Goal: Ask a question

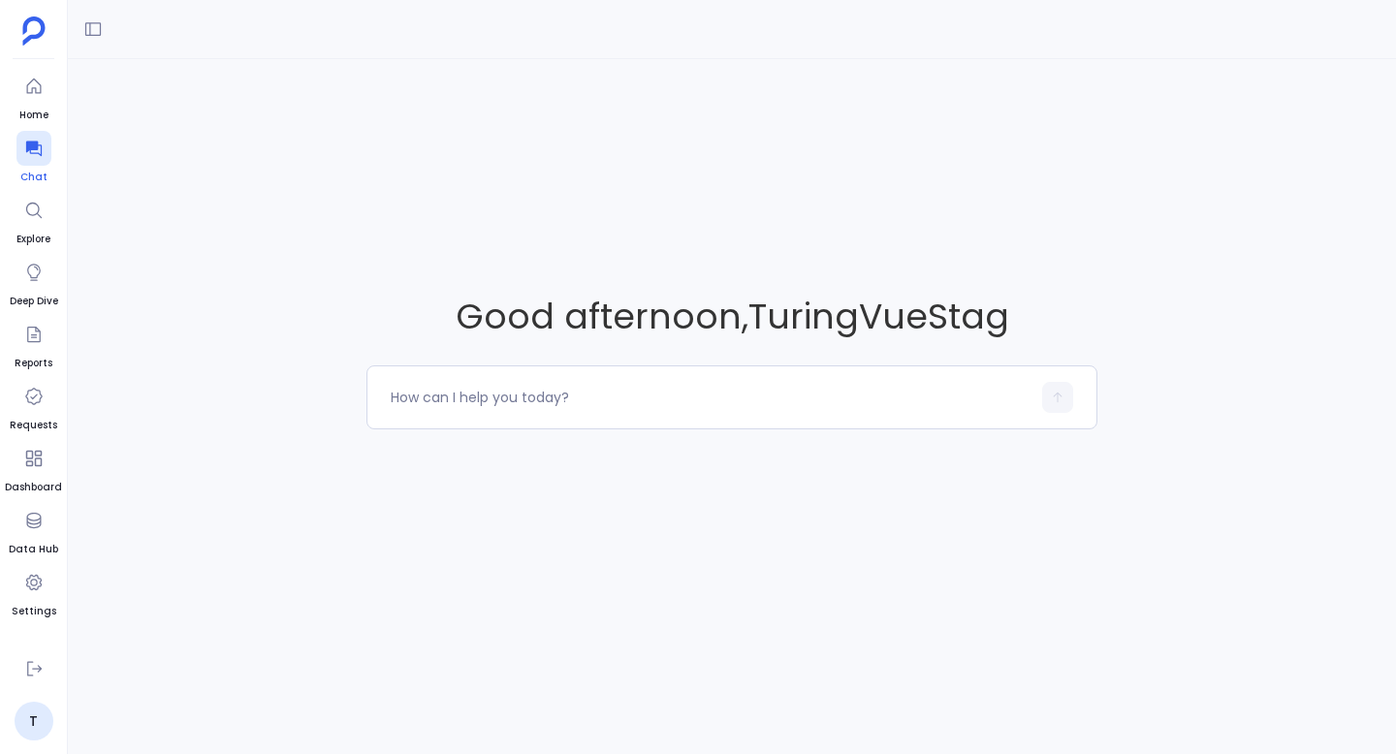
click at [35, 148] on icon at bounding box center [33, 150] width 16 height 16
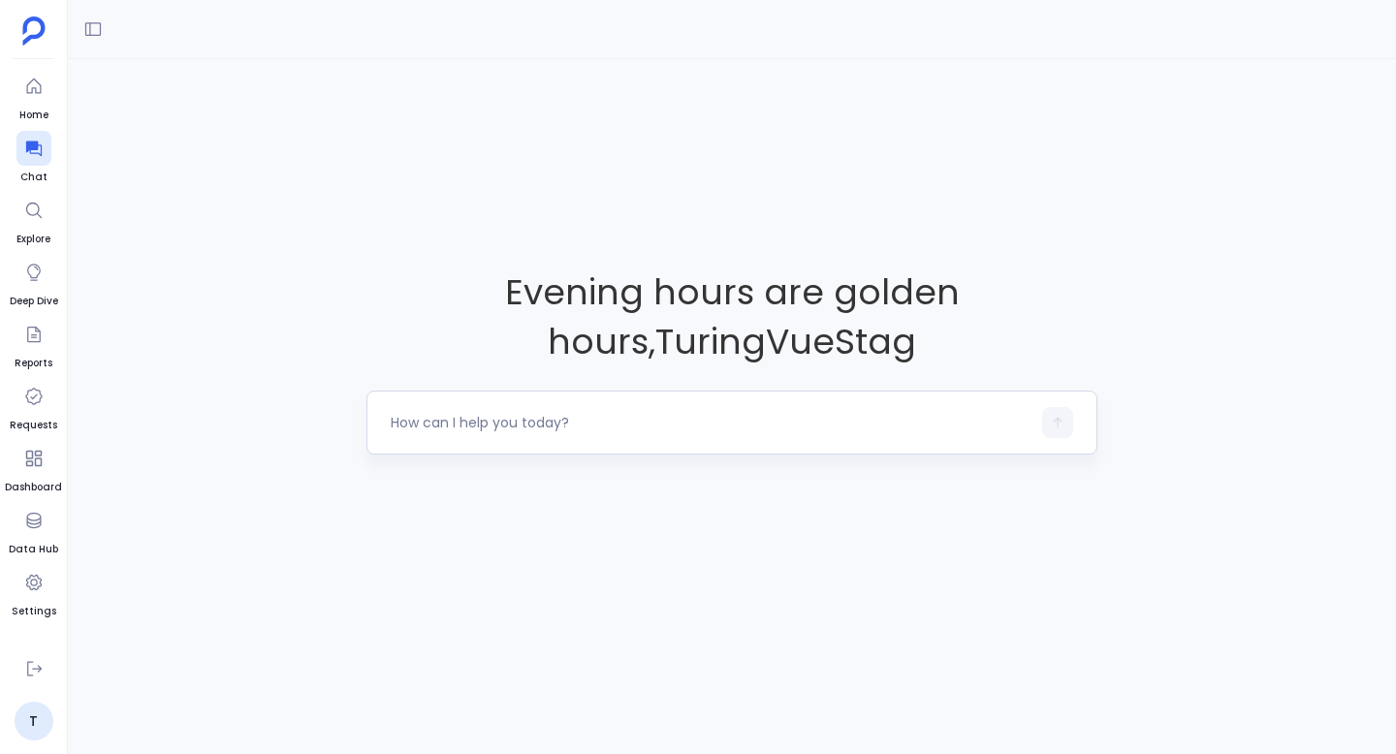
click at [471, 427] on textarea at bounding box center [711, 422] width 640 height 19
type textarea "deals closed"
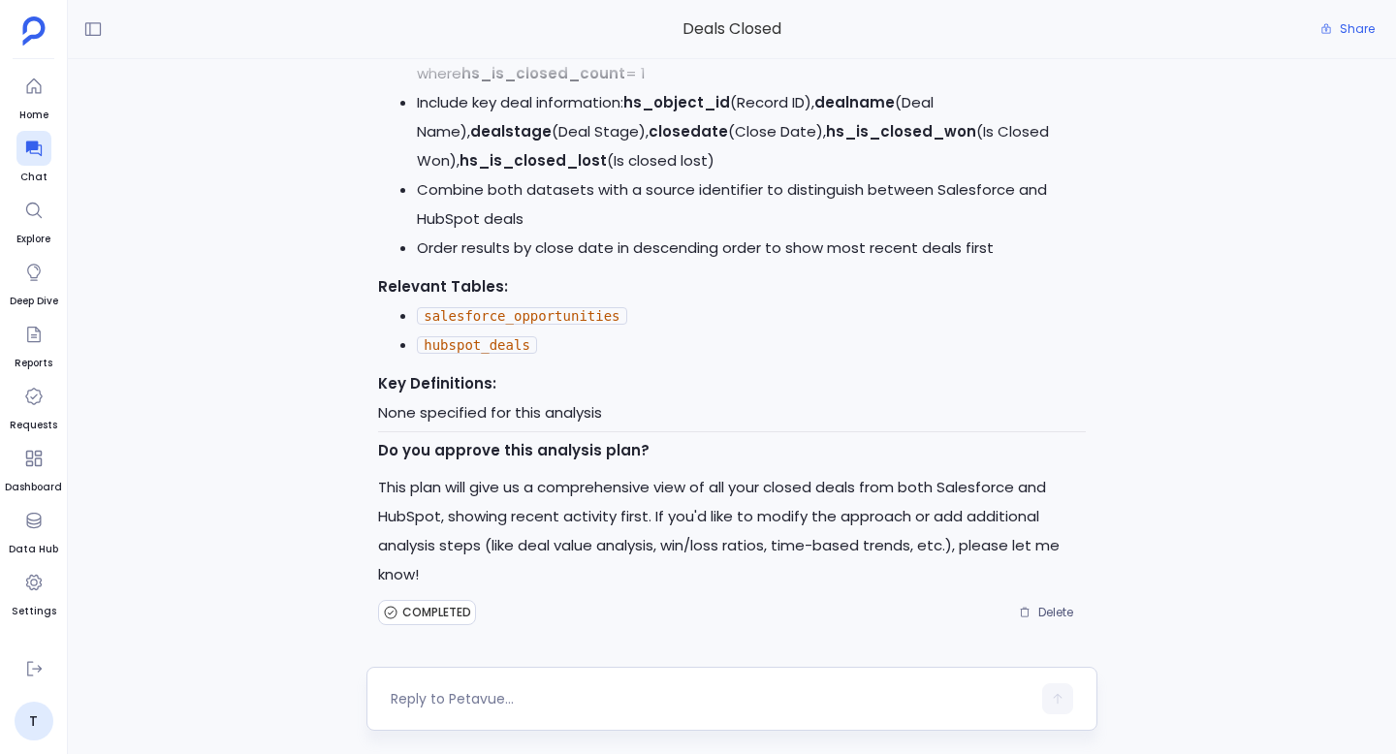
click at [494, 706] on textarea at bounding box center [711, 698] width 640 height 19
type textarea "yes"
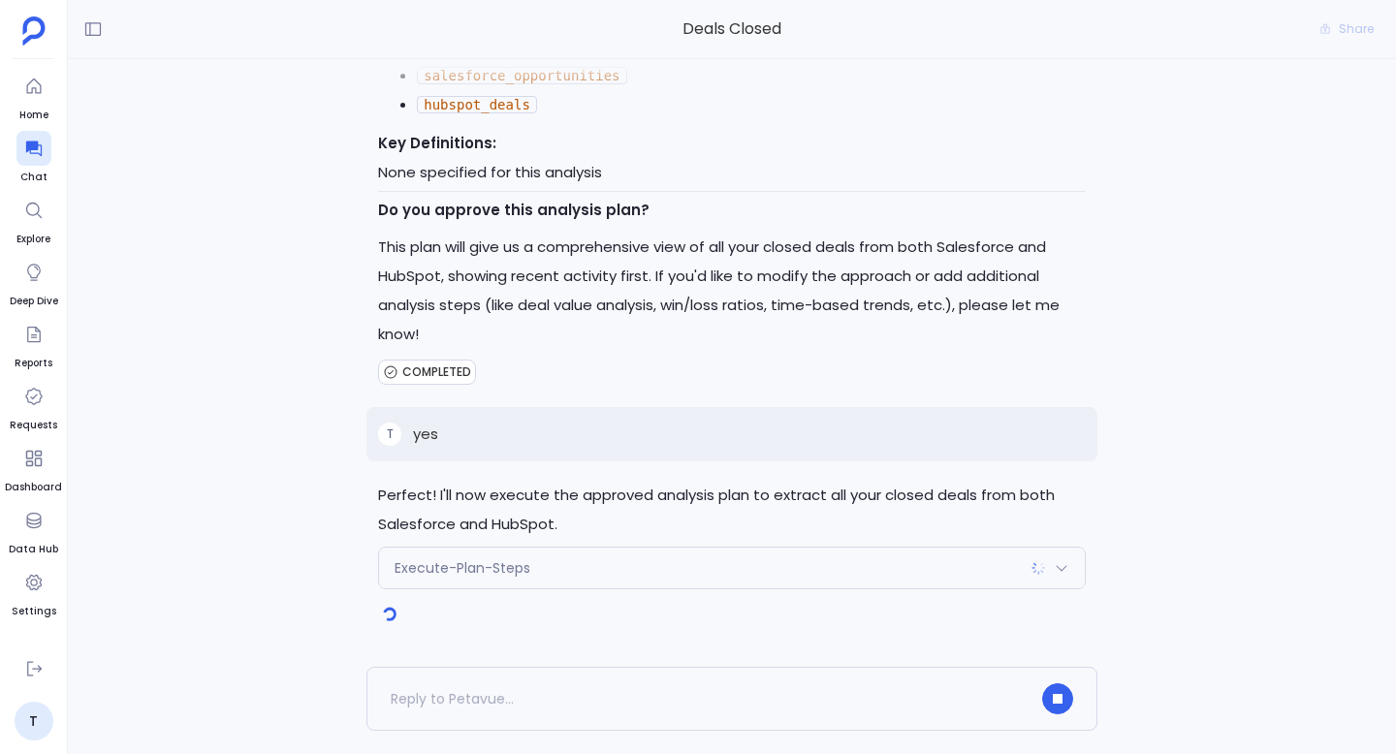
click at [623, 564] on div "Execute-Plan-Steps" at bounding box center [732, 568] width 706 height 41
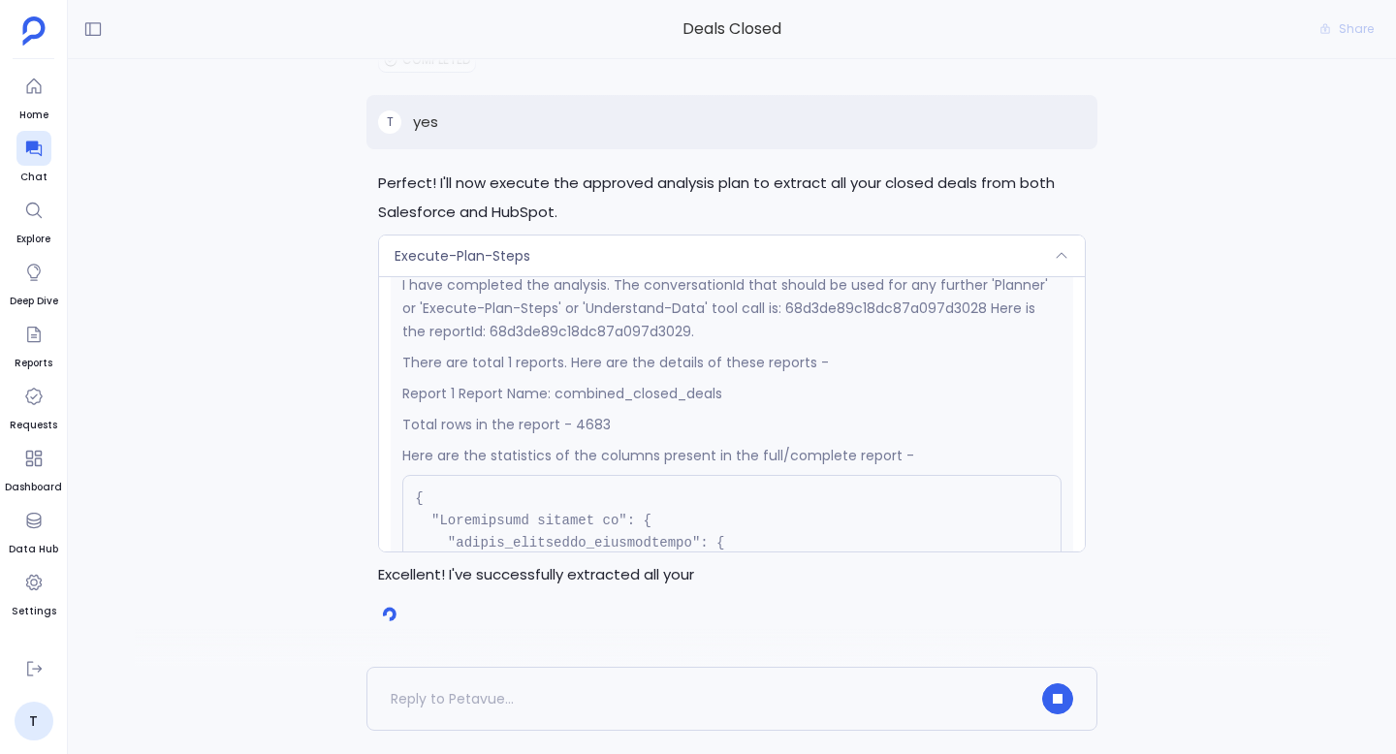
scroll to position [319, 0]
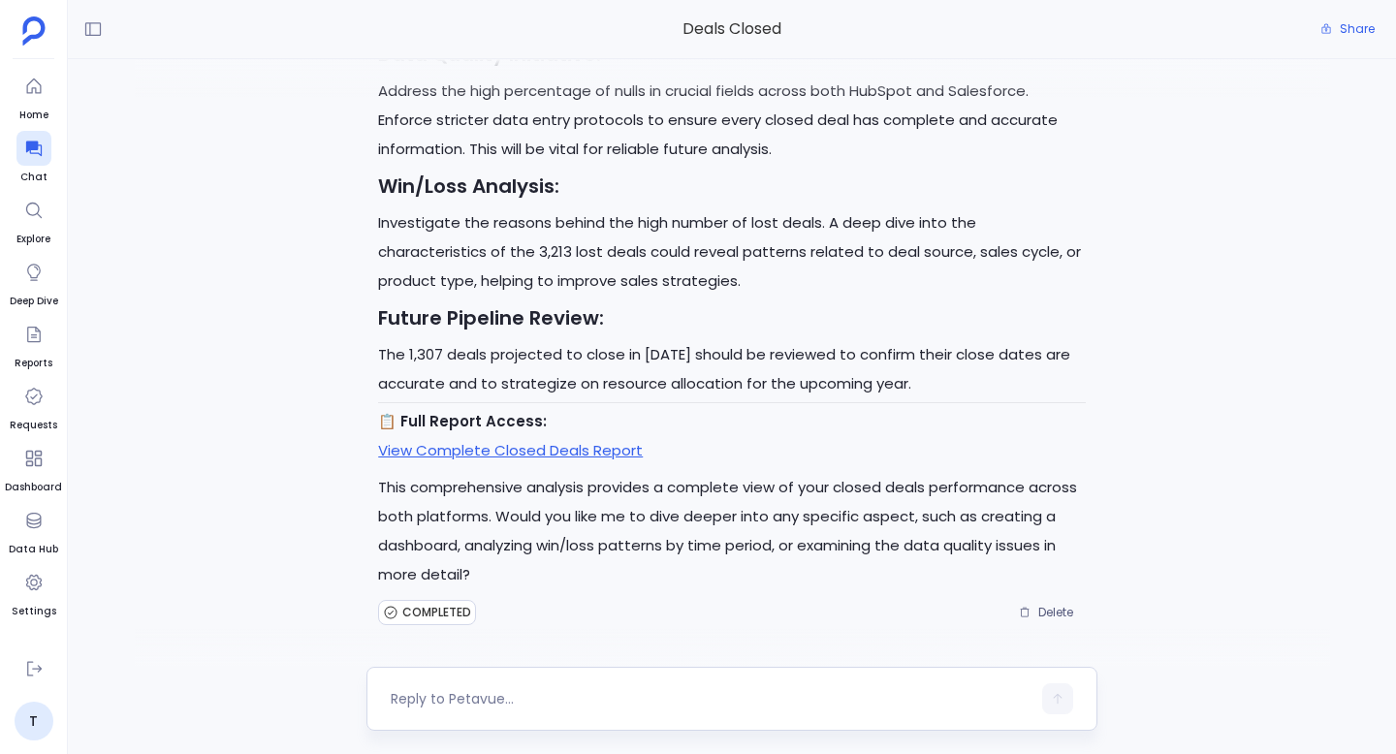
click at [585, 699] on textarea at bounding box center [711, 698] width 640 height 19
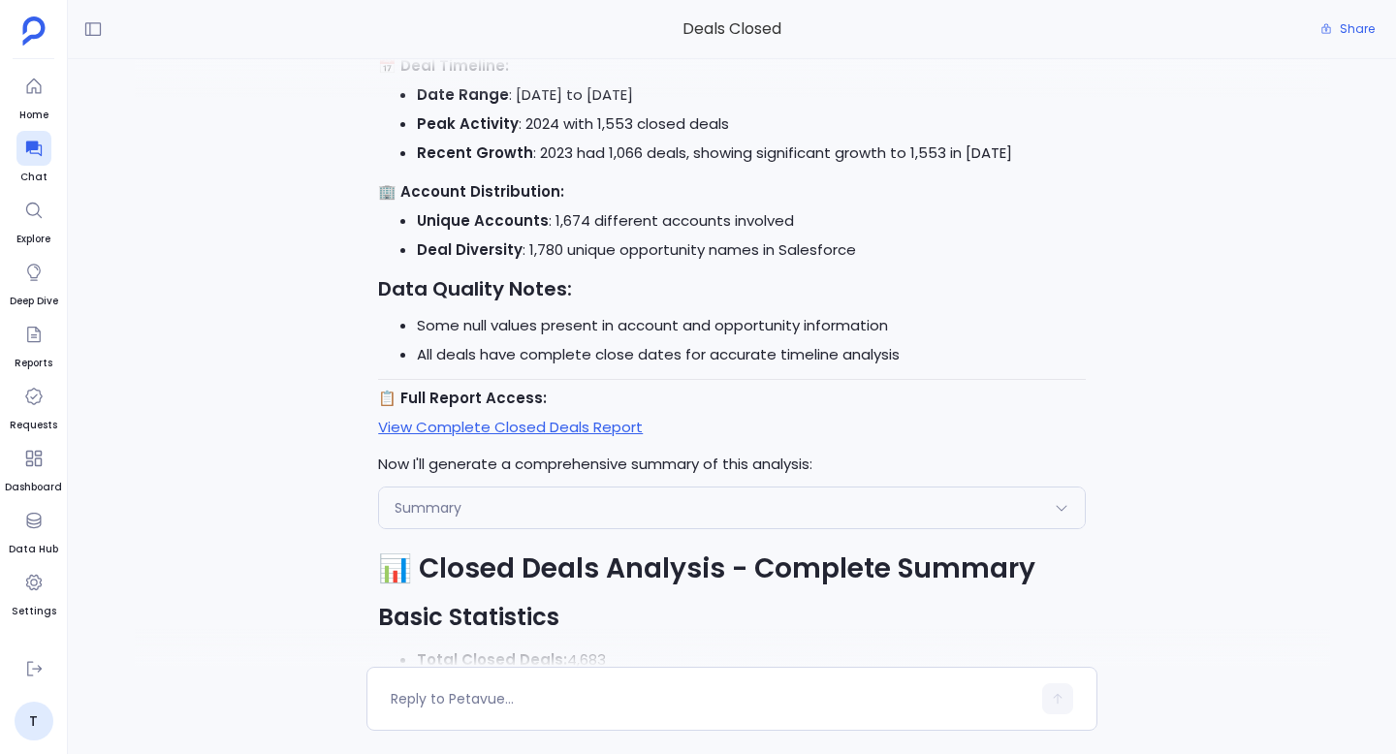
scroll to position [-2071, 0]
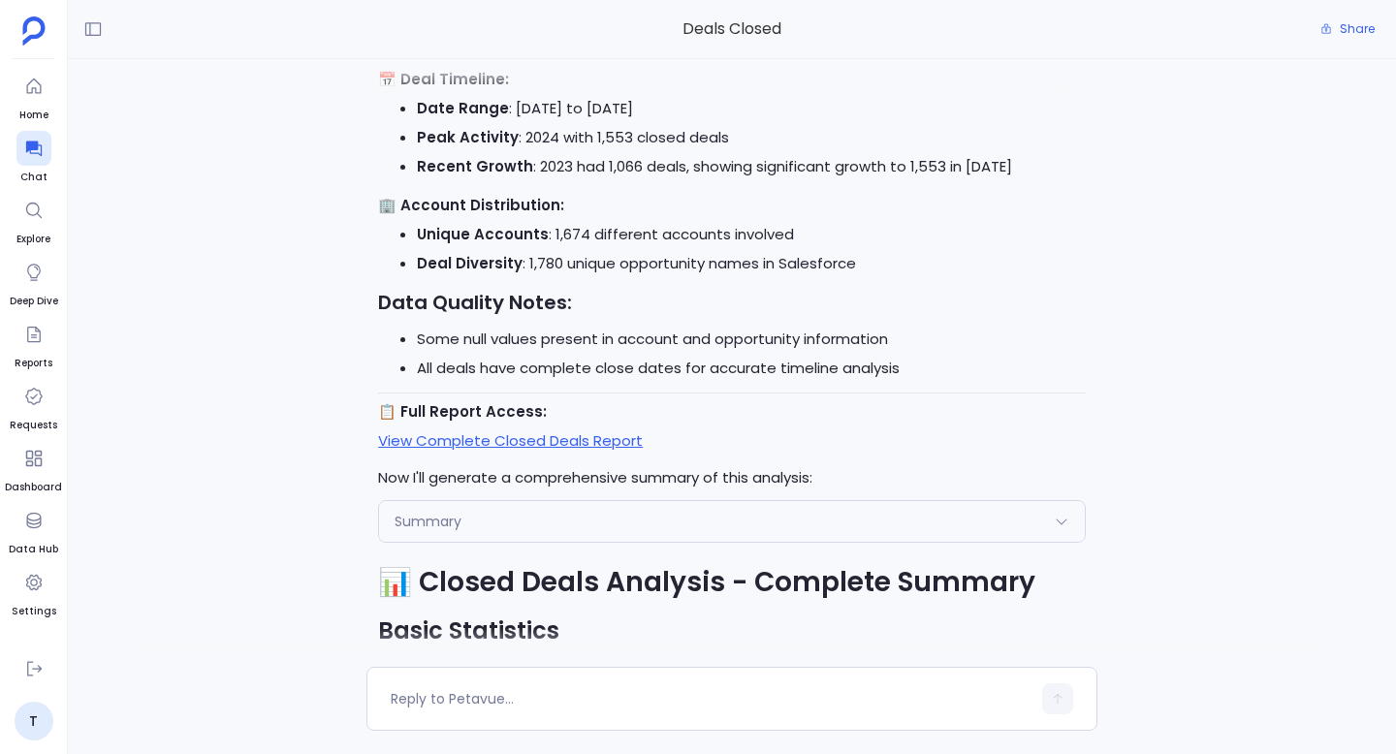
click at [592, 514] on div "Summary" at bounding box center [732, 521] width 706 height 41
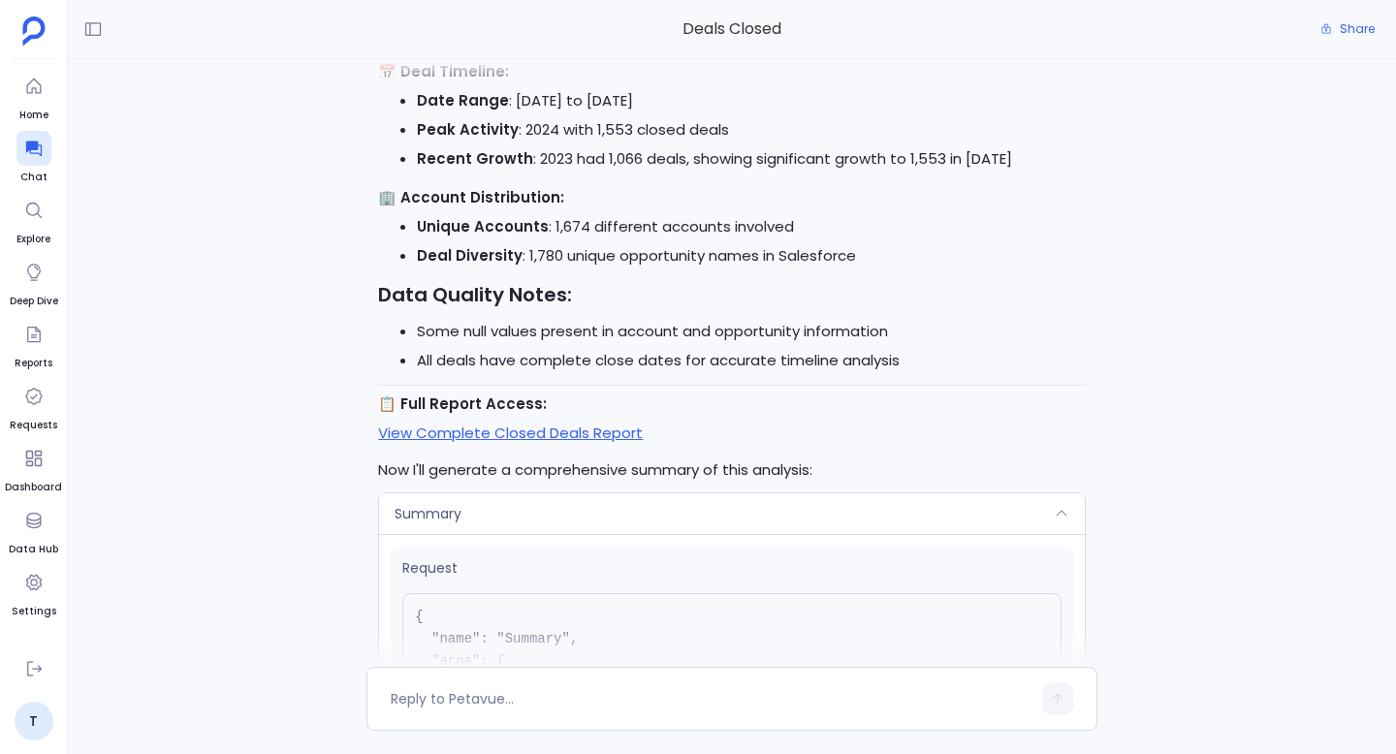
scroll to position [-2347, 0]
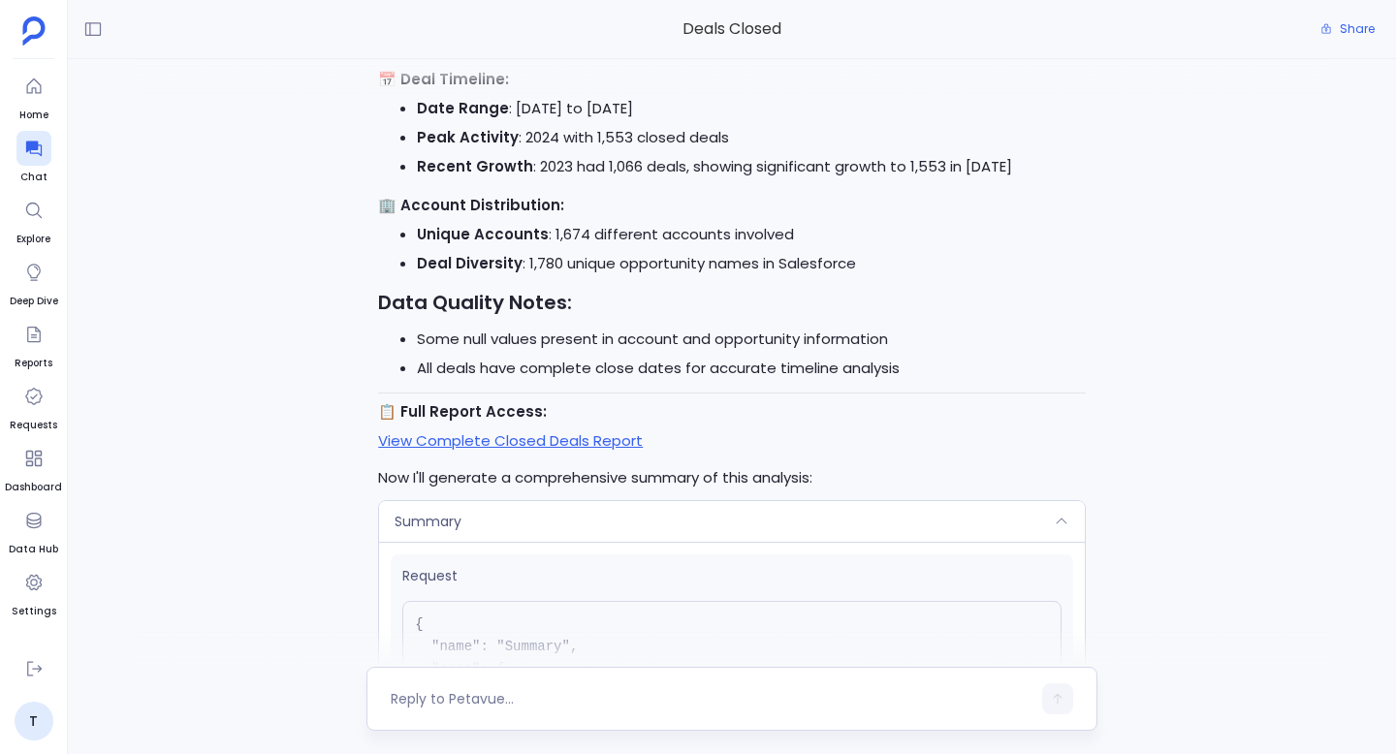
click at [547, 702] on textarea at bounding box center [711, 698] width 640 height 19
type textarea "generate dashboard for this."
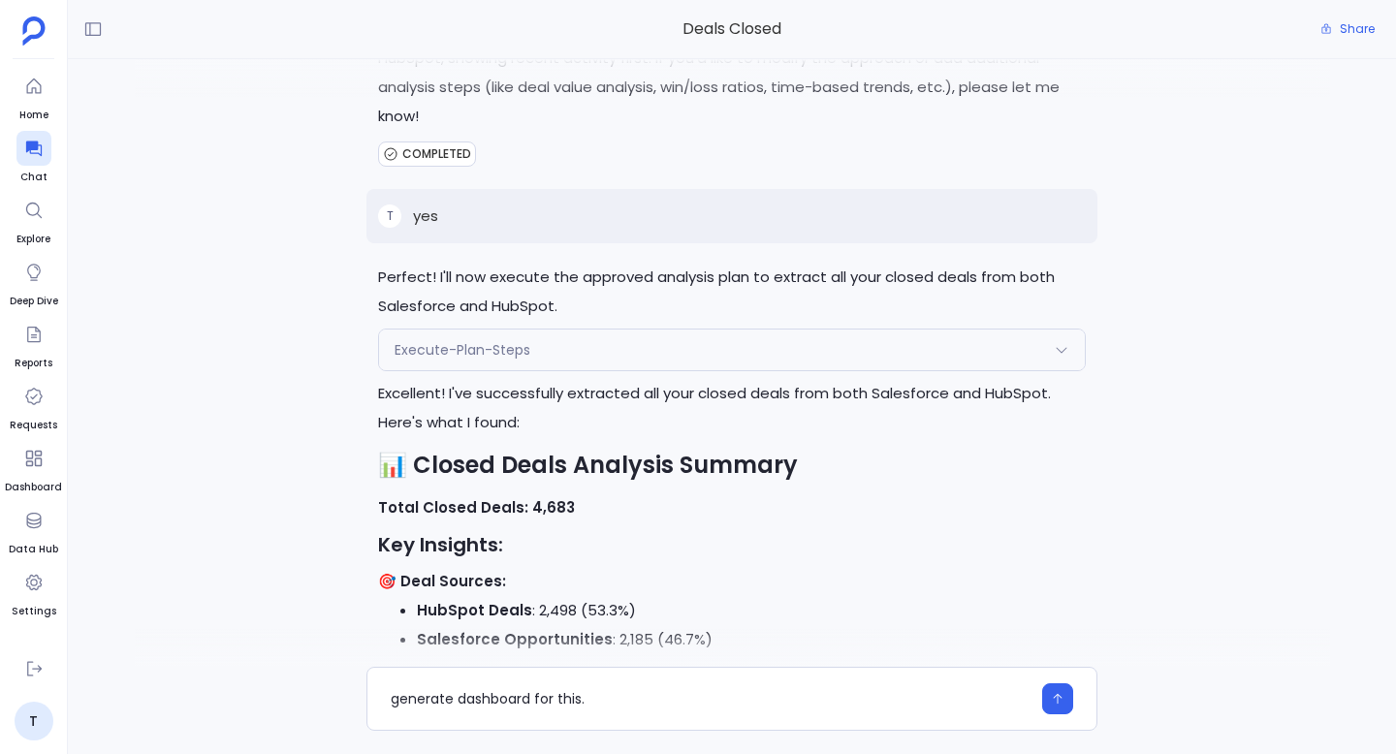
scroll to position [-3076, 0]
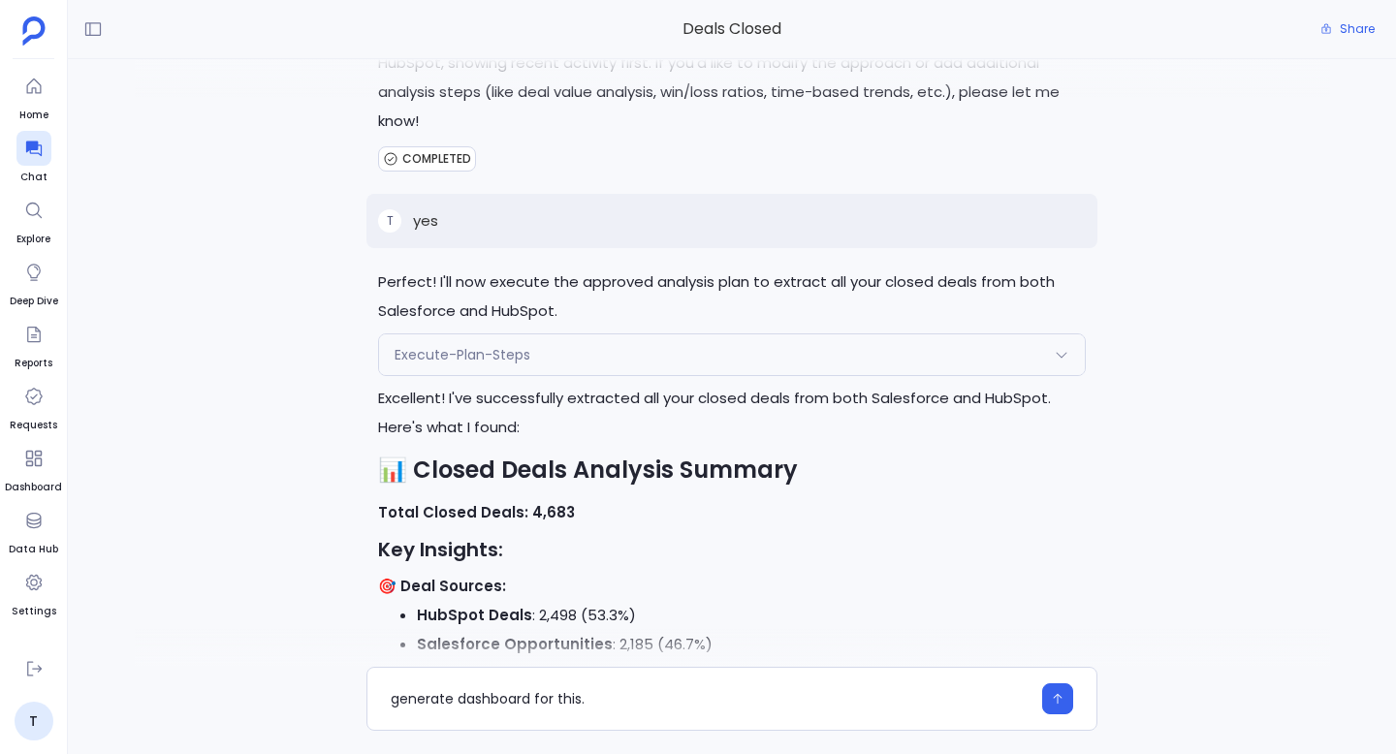
click at [680, 353] on div "Execute-Plan-Steps" at bounding box center [732, 354] width 706 height 41
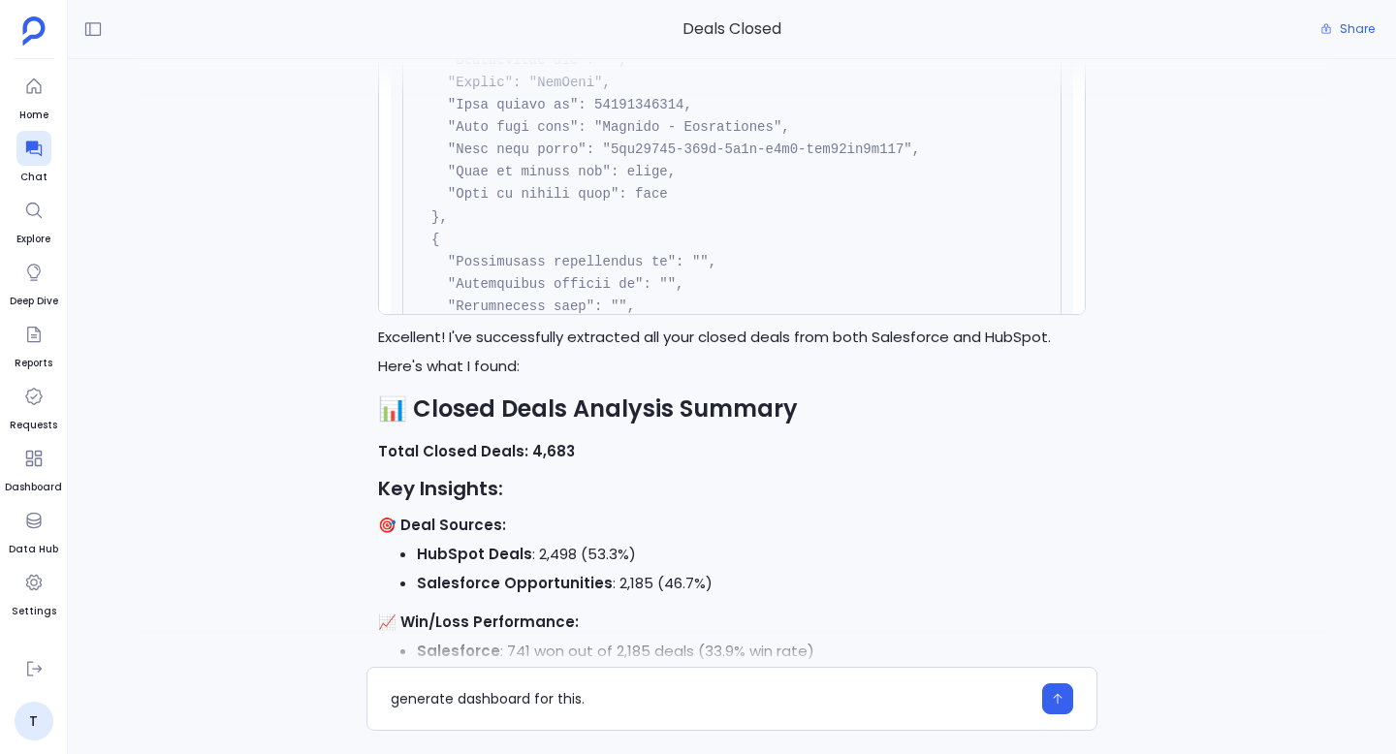
scroll to position [7179, 0]
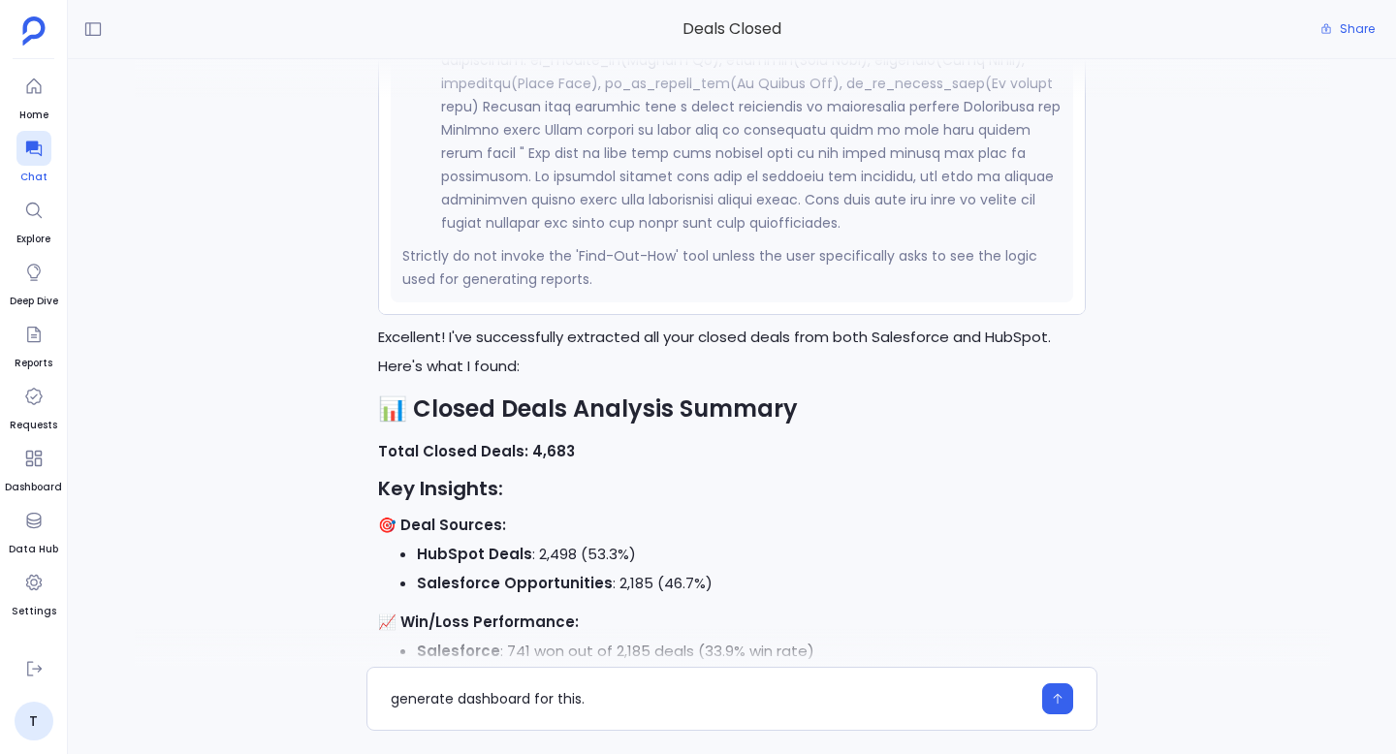
click at [33, 155] on icon at bounding box center [33, 148] width 19 height 19
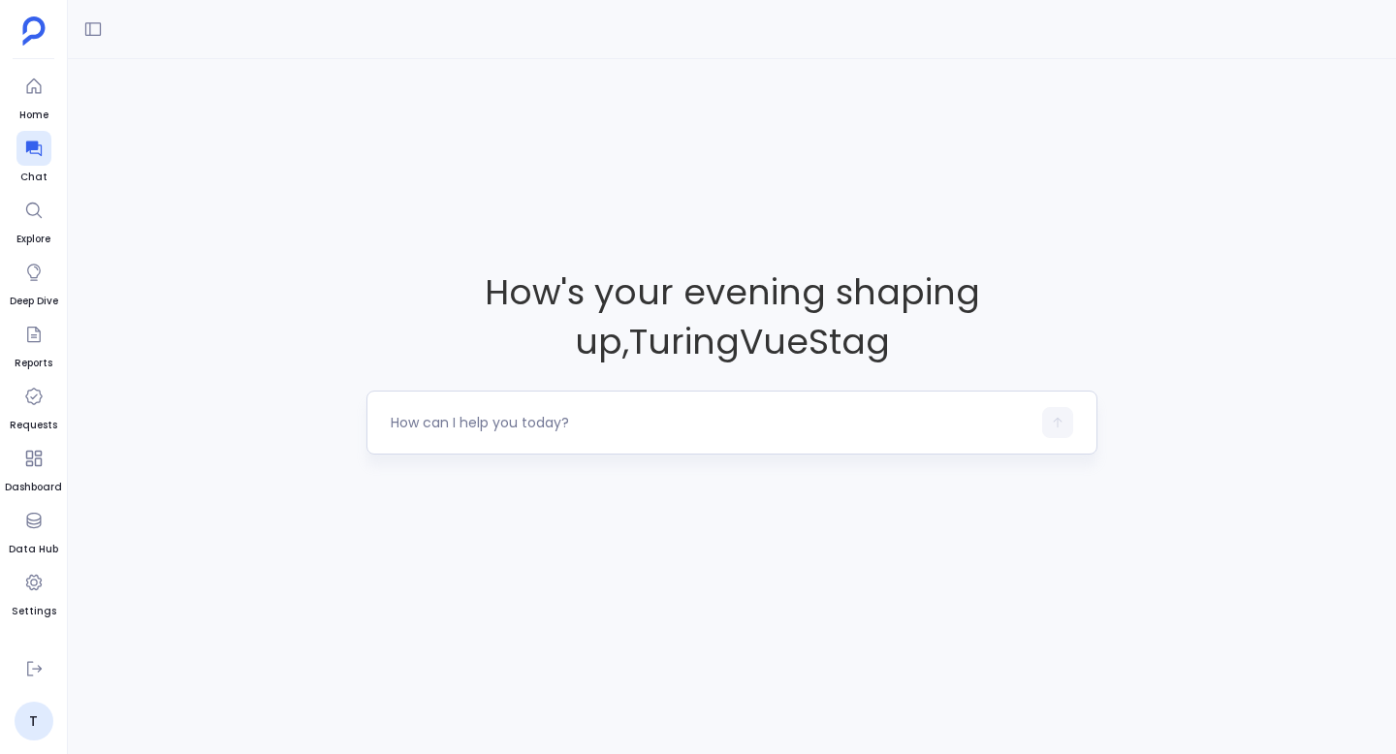
click at [457, 426] on textarea at bounding box center [711, 422] width 640 height 19
click at [531, 430] on textarea at bounding box center [711, 422] width 640 height 19
click at [504, 425] on textarea at bounding box center [711, 422] width 640 height 19
type textarea "how many leads created in last 2 years"
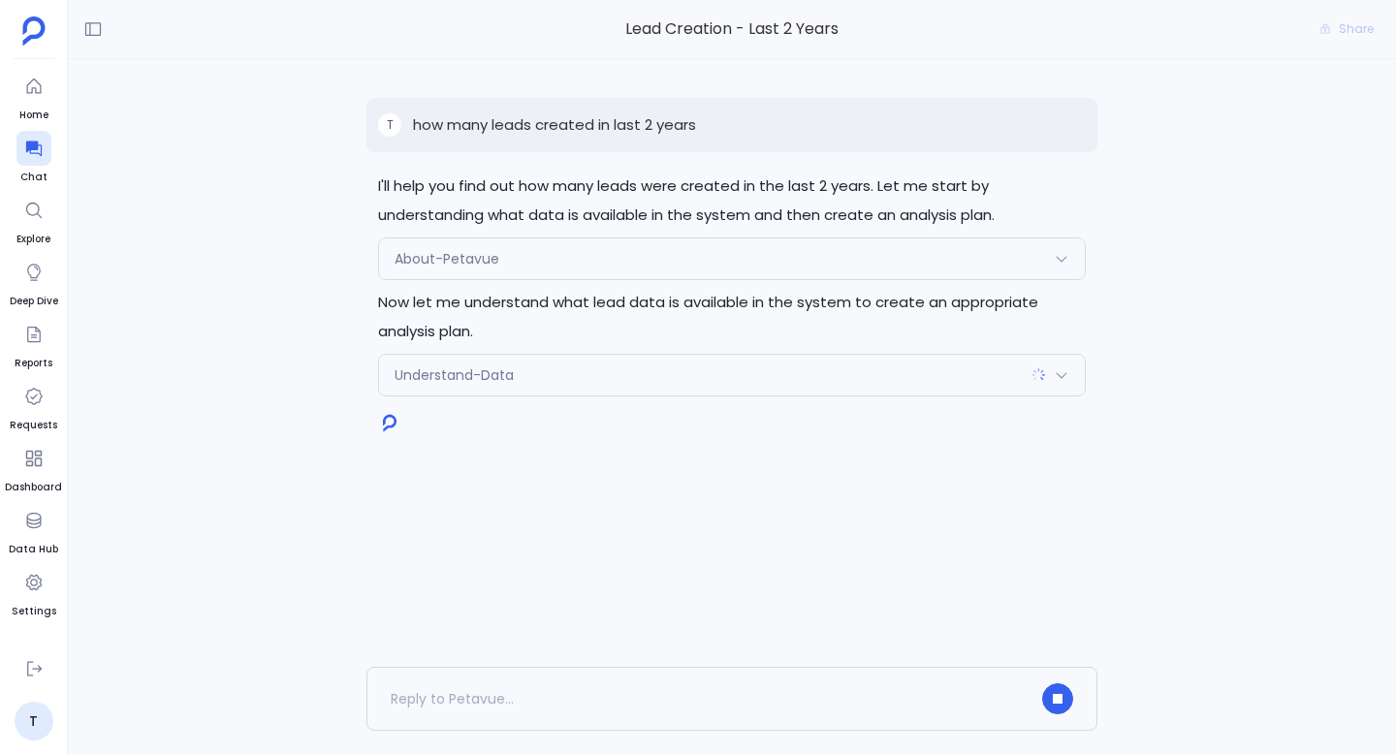
click at [619, 372] on div "Understand-Data" at bounding box center [732, 375] width 706 height 41
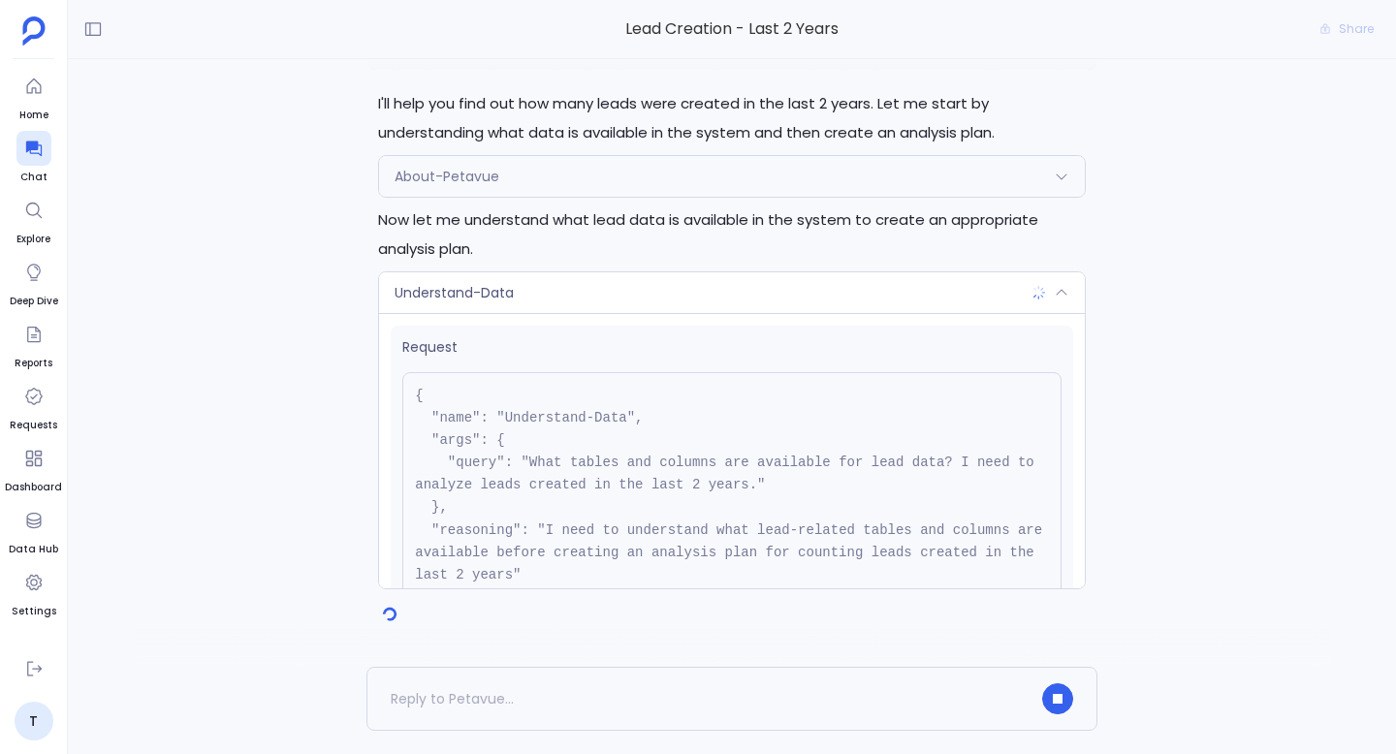
click at [701, 289] on div "Understand-Data" at bounding box center [732, 292] width 706 height 41
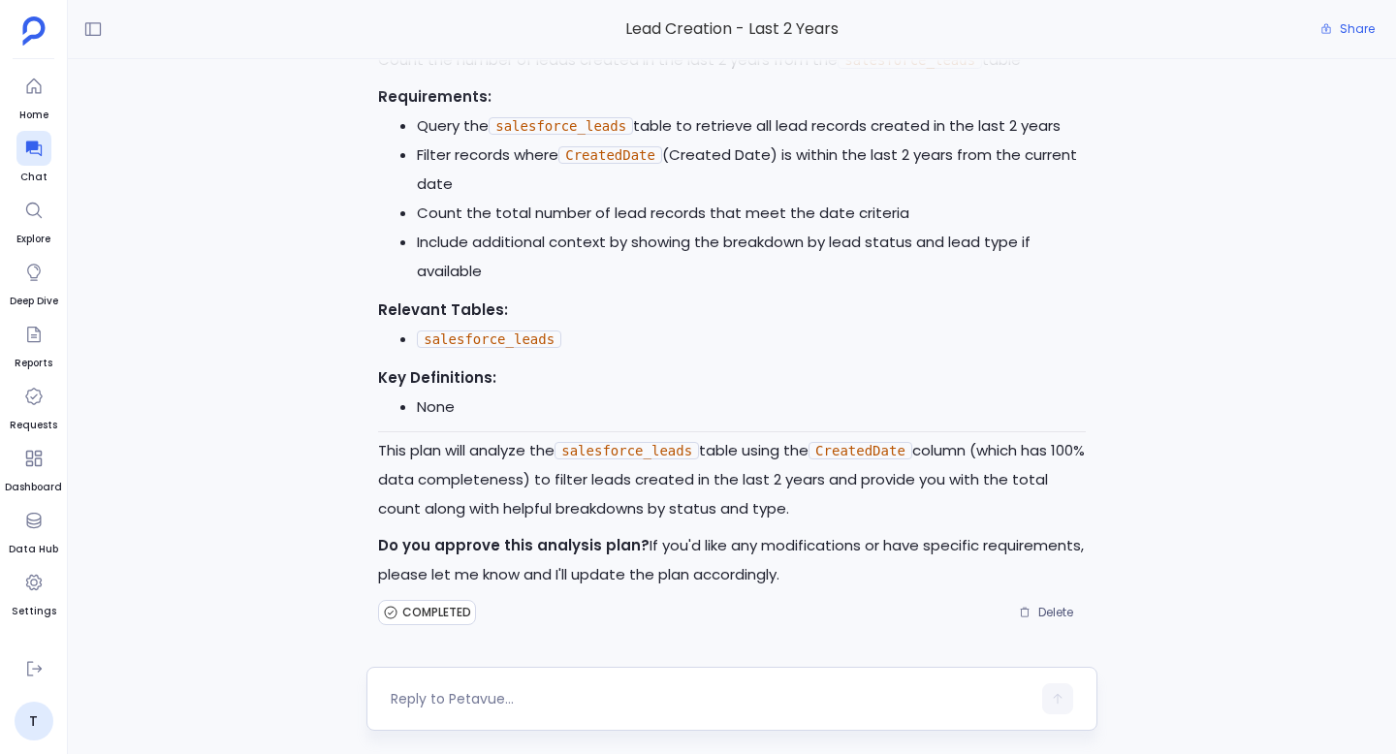
click at [513, 702] on textarea at bounding box center [711, 698] width 640 height 19
type textarea "proceed"
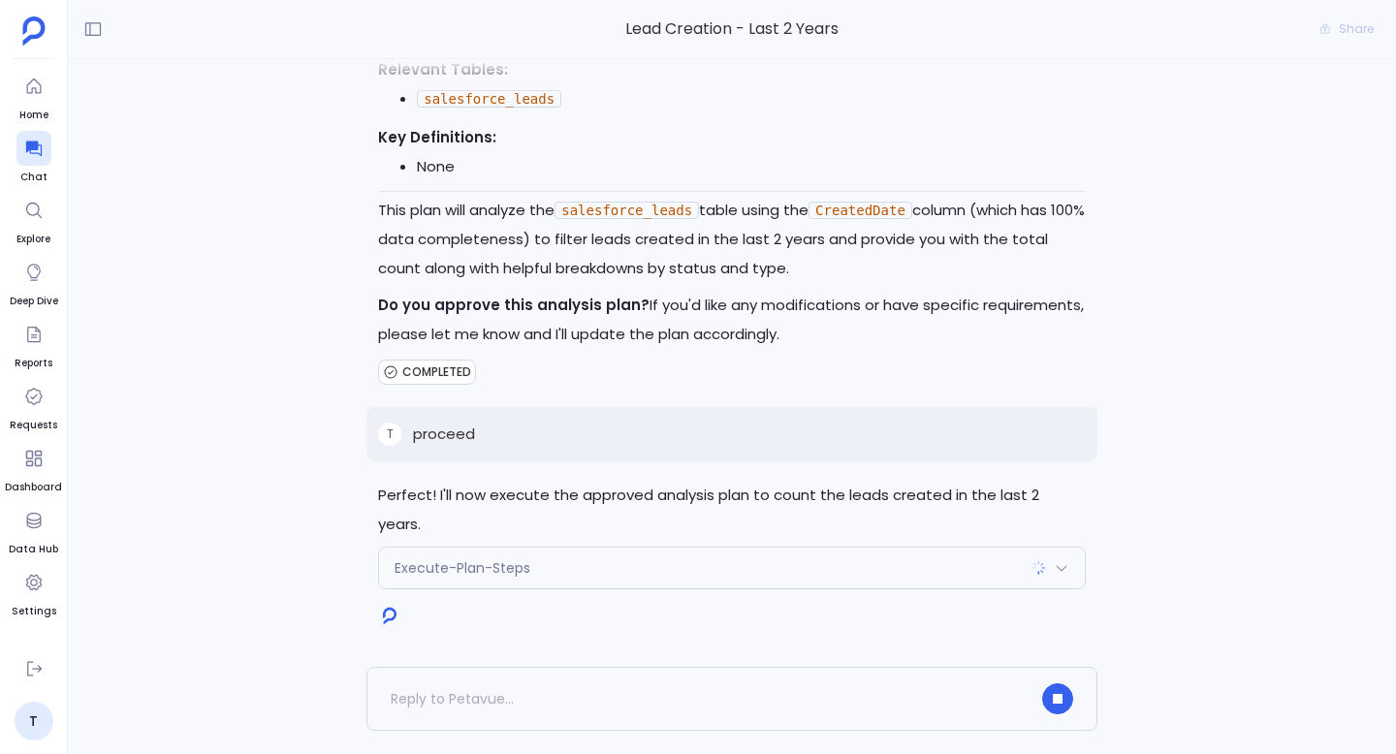
click at [723, 573] on div "Execute-Plan-Steps" at bounding box center [732, 568] width 706 height 41
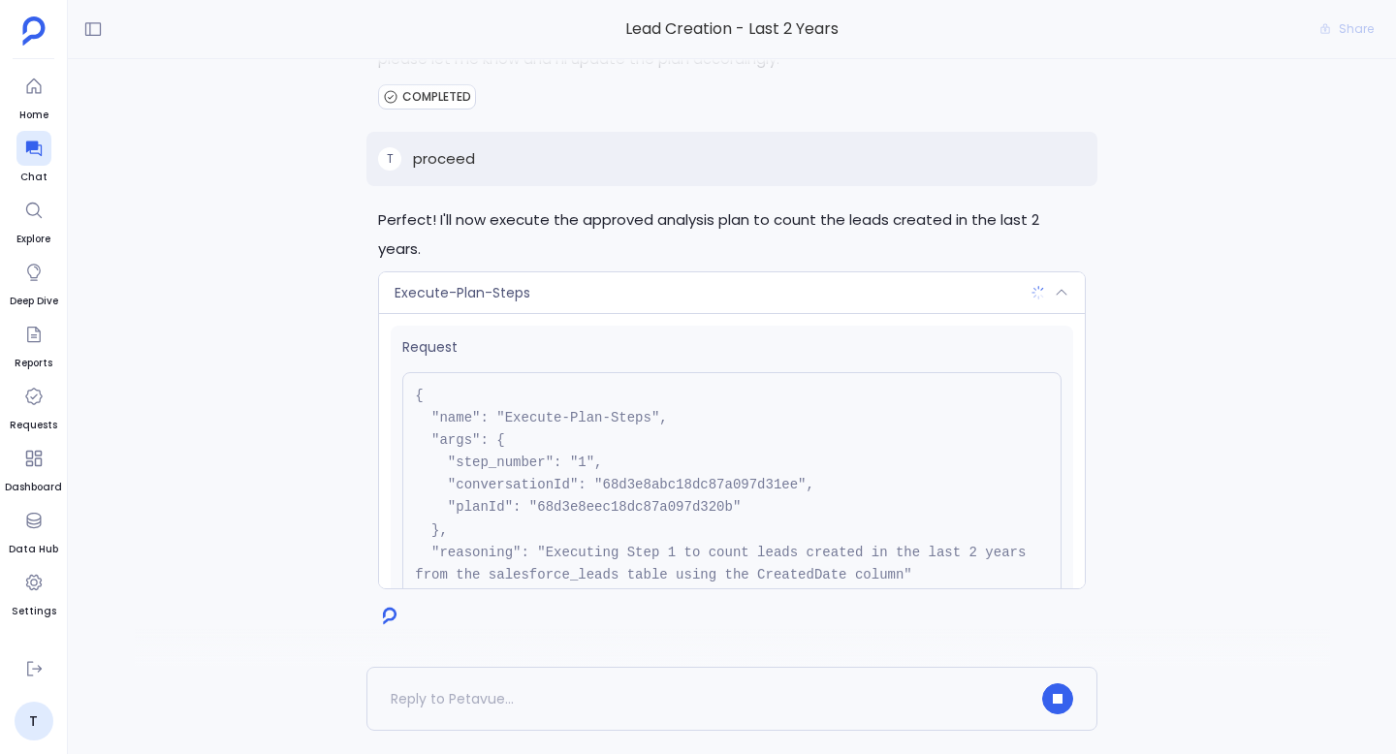
click at [813, 304] on div "Execute-Plan-Steps" at bounding box center [732, 292] width 706 height 41
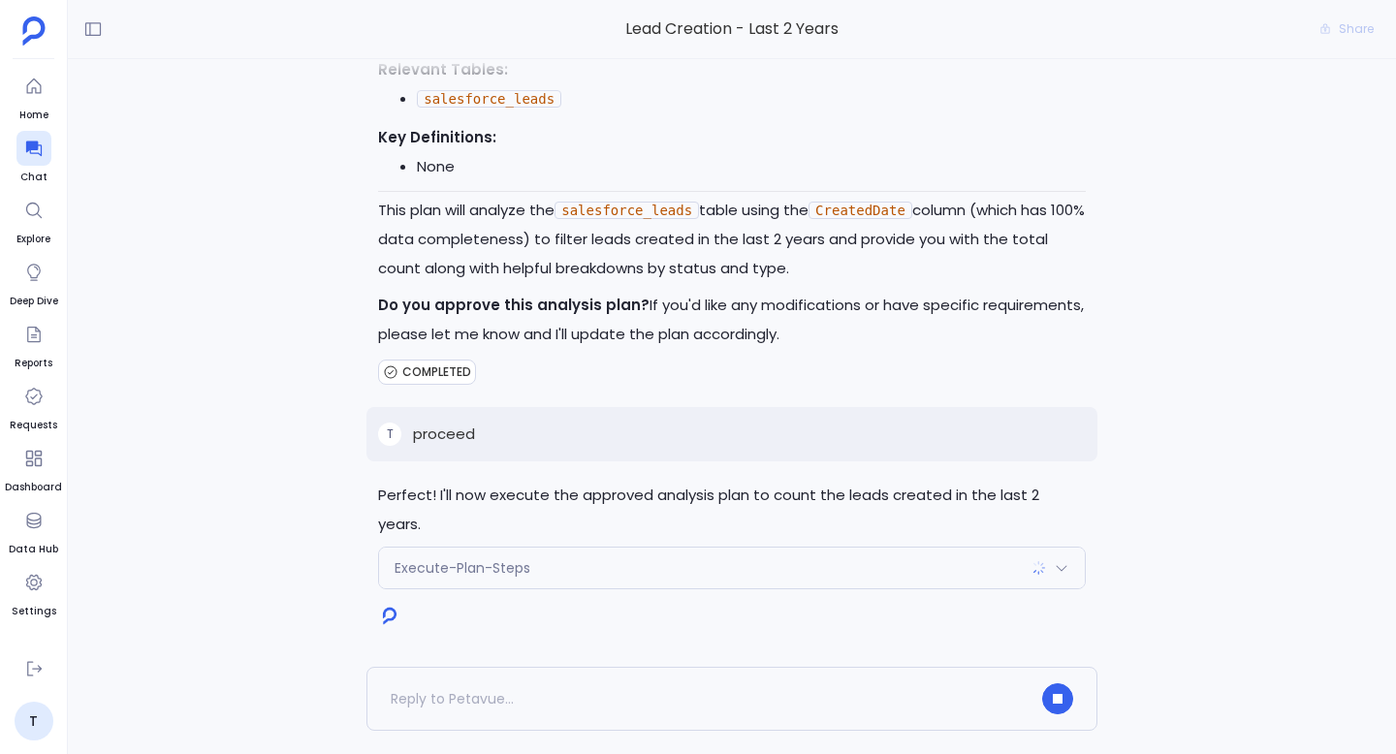
click at [696, 559] on div "Execute-Plan-Steps" at bounding box center [732, 568] width 706 height 41
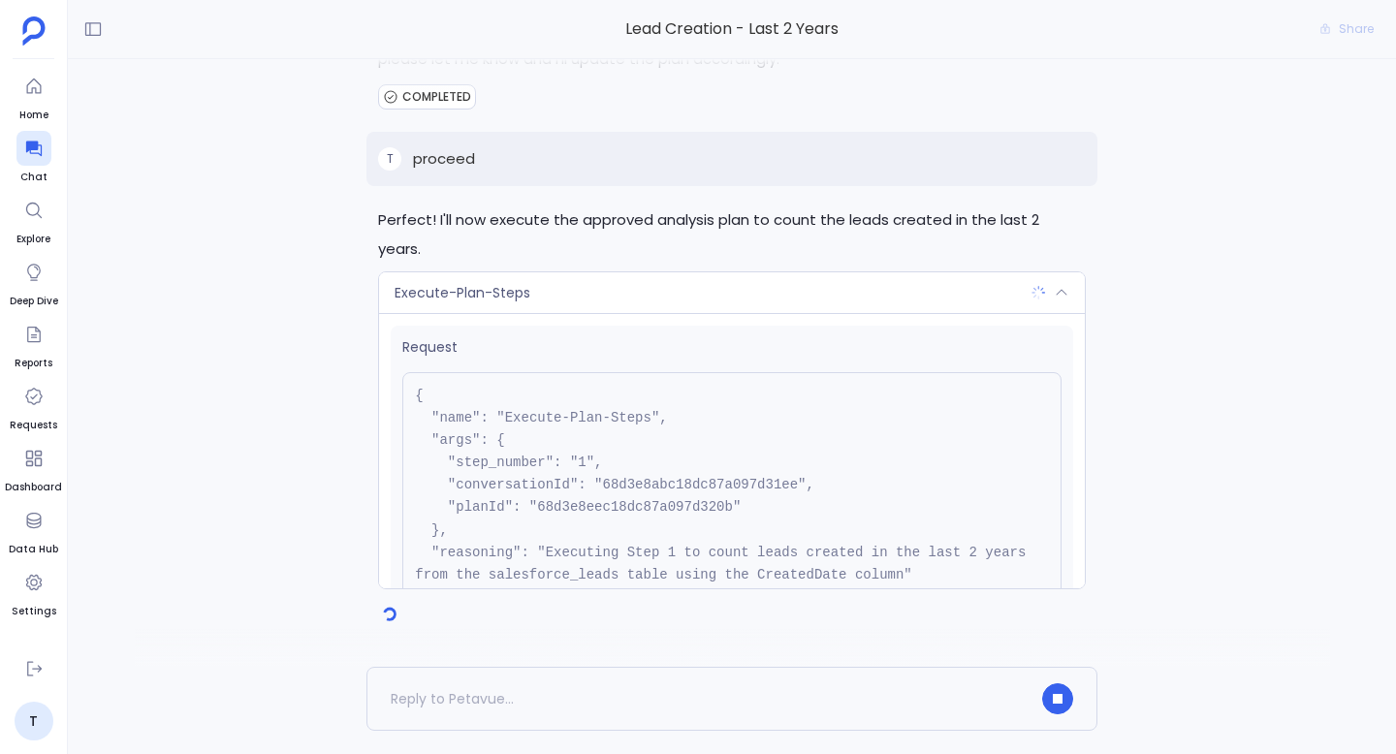
scroll to position [174, 0]
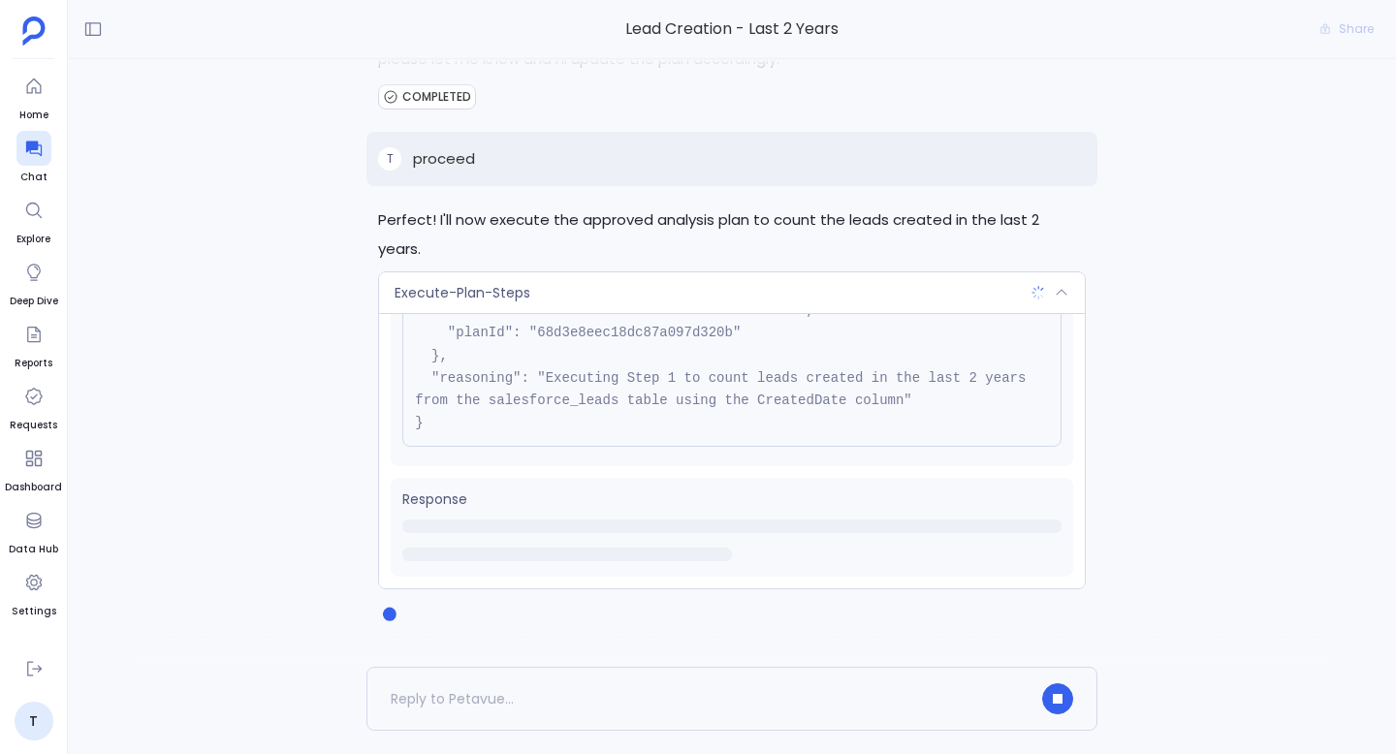
click at [823, 304] on div "Execute-Plan-Steps" at bounding box center [732, 292] width 706 height 41
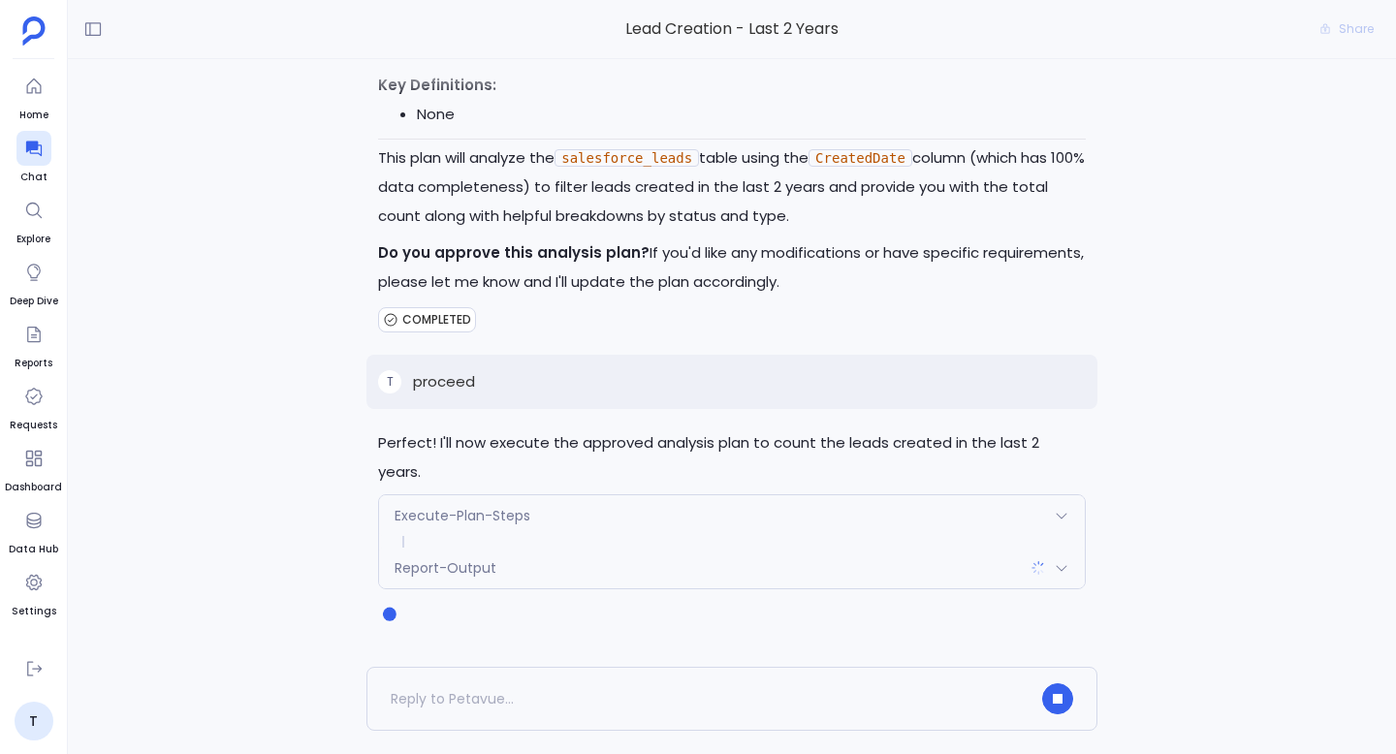
click at [760, 563] on div "Report-Output" at bounding box center [732, 568] width 706 height 41
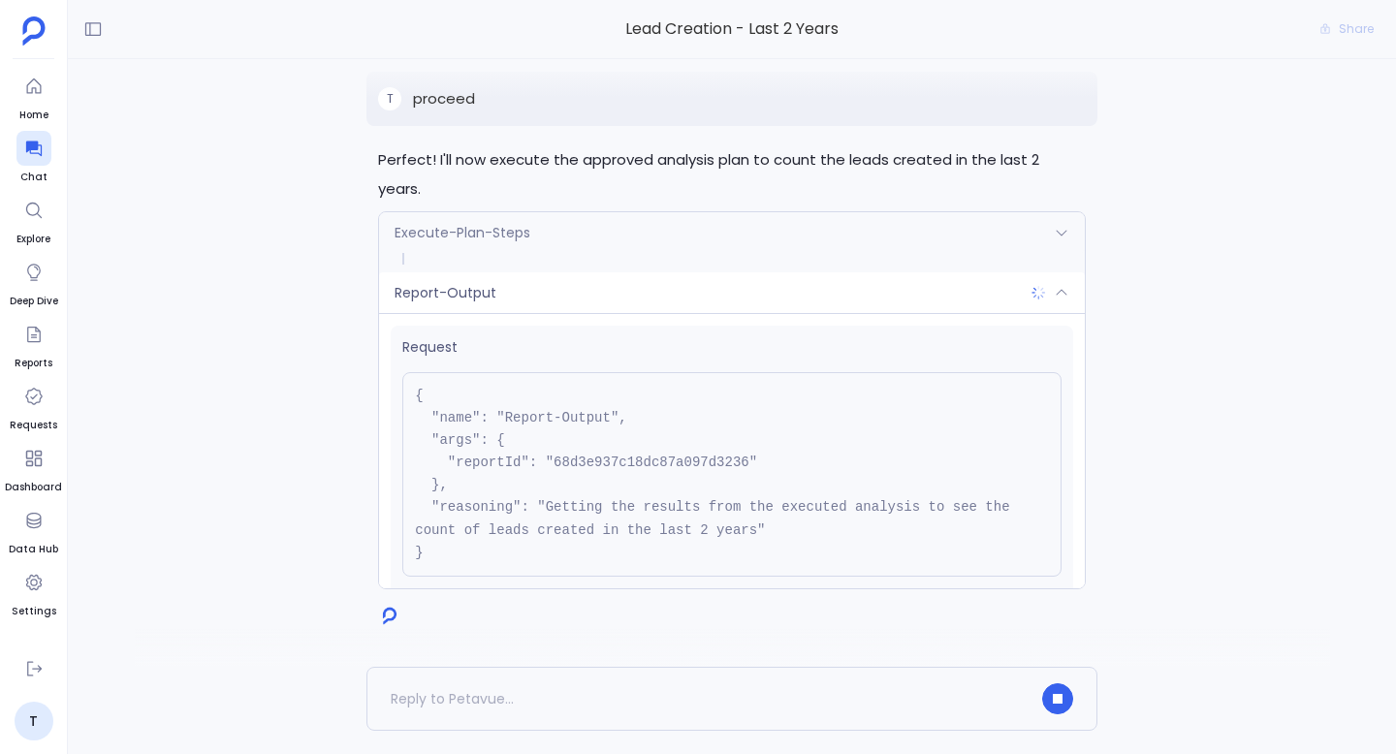
scroll to position [130, 0]
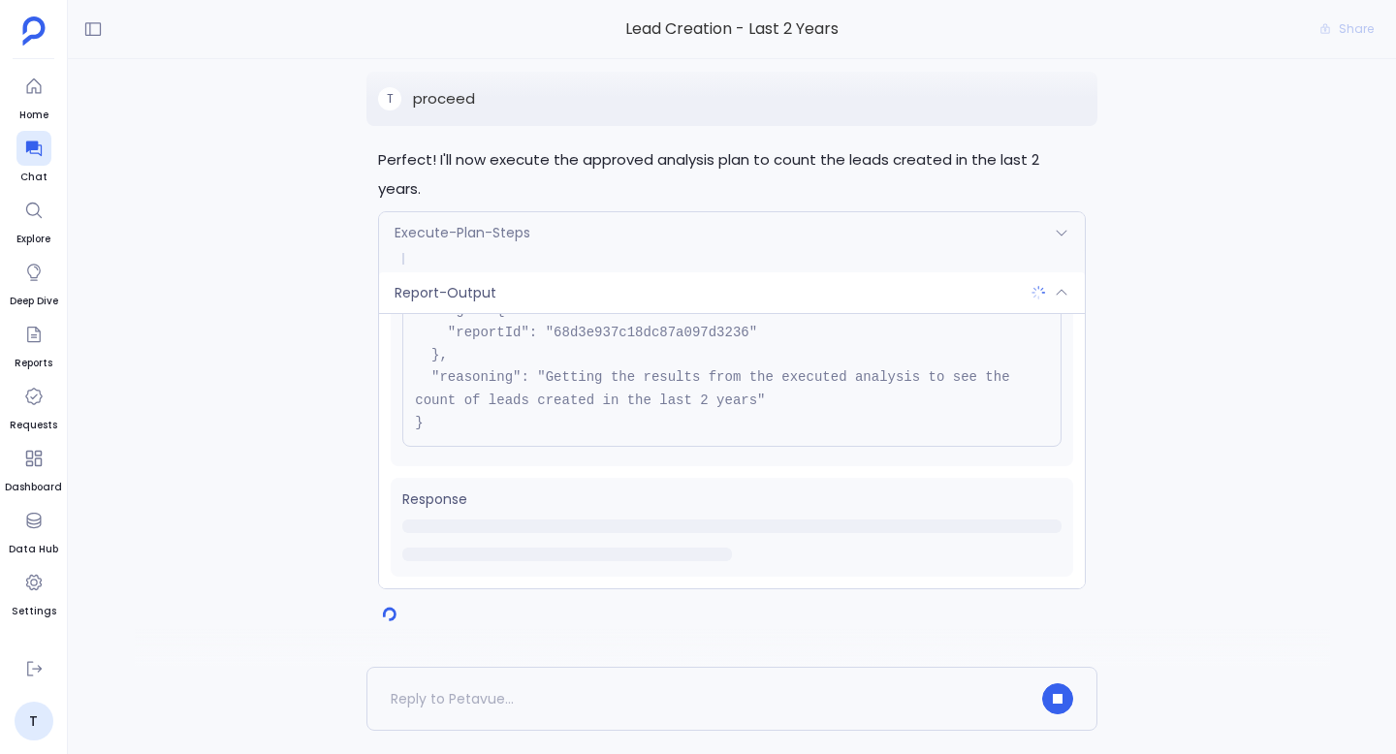
click at [909, 292] on div "Report-Output" at bounding box center [732, 292] width 706 height 41
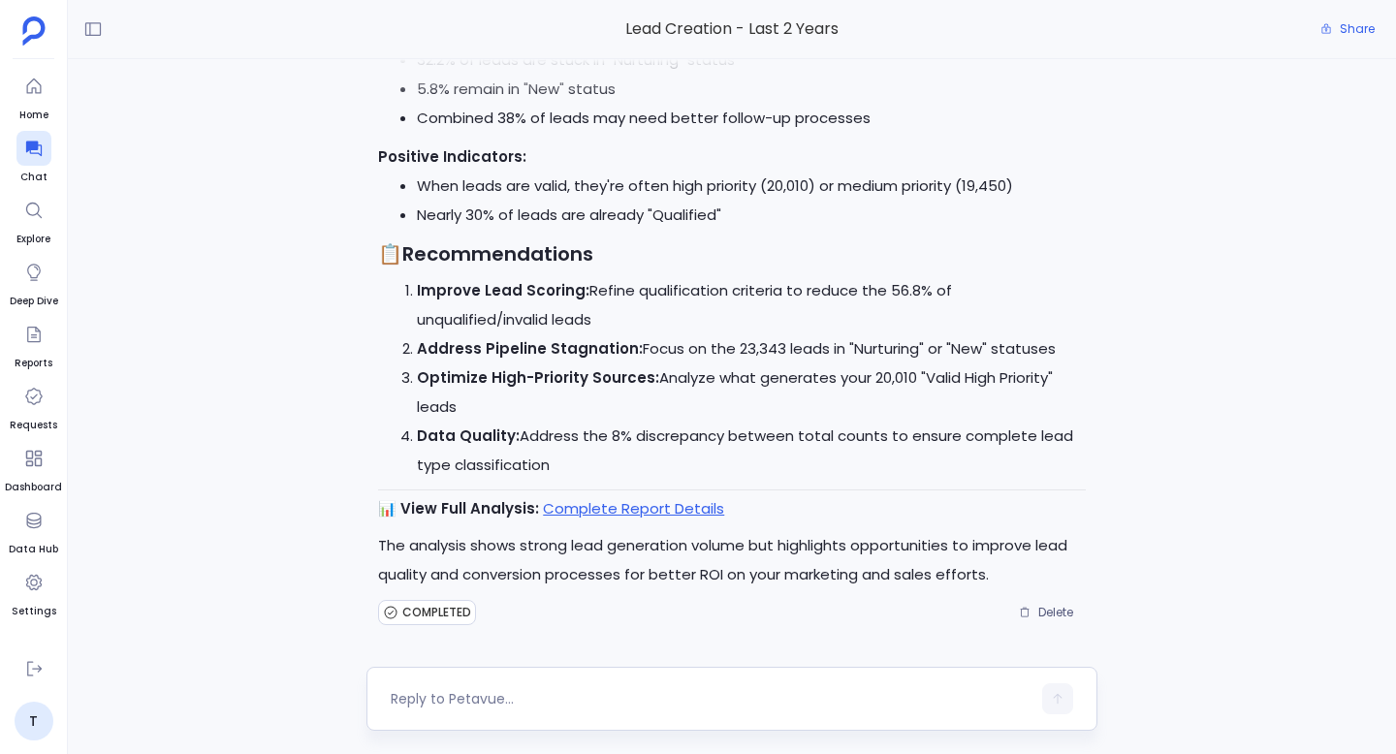
click at [632, 695] on textarea at bounding box center [711, 698] width 640 height 19
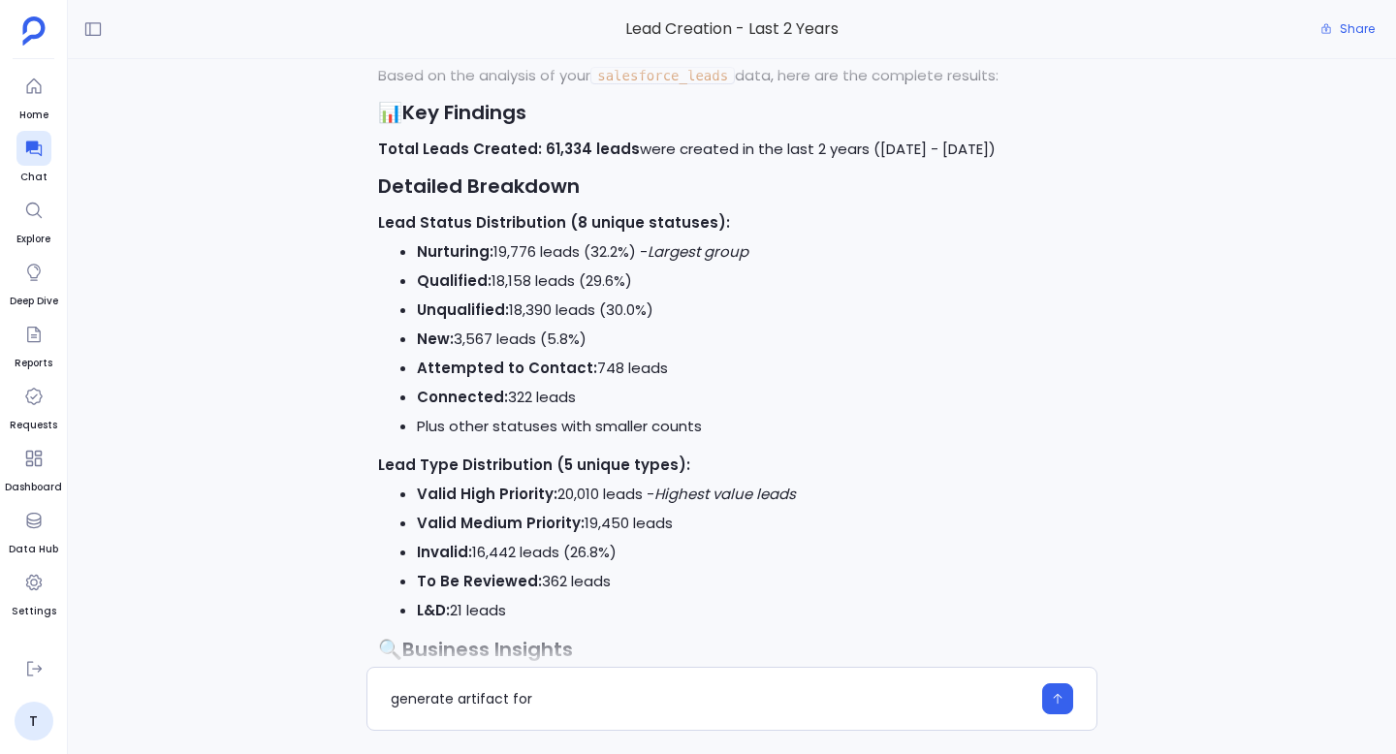
scroll to position [0, 0]
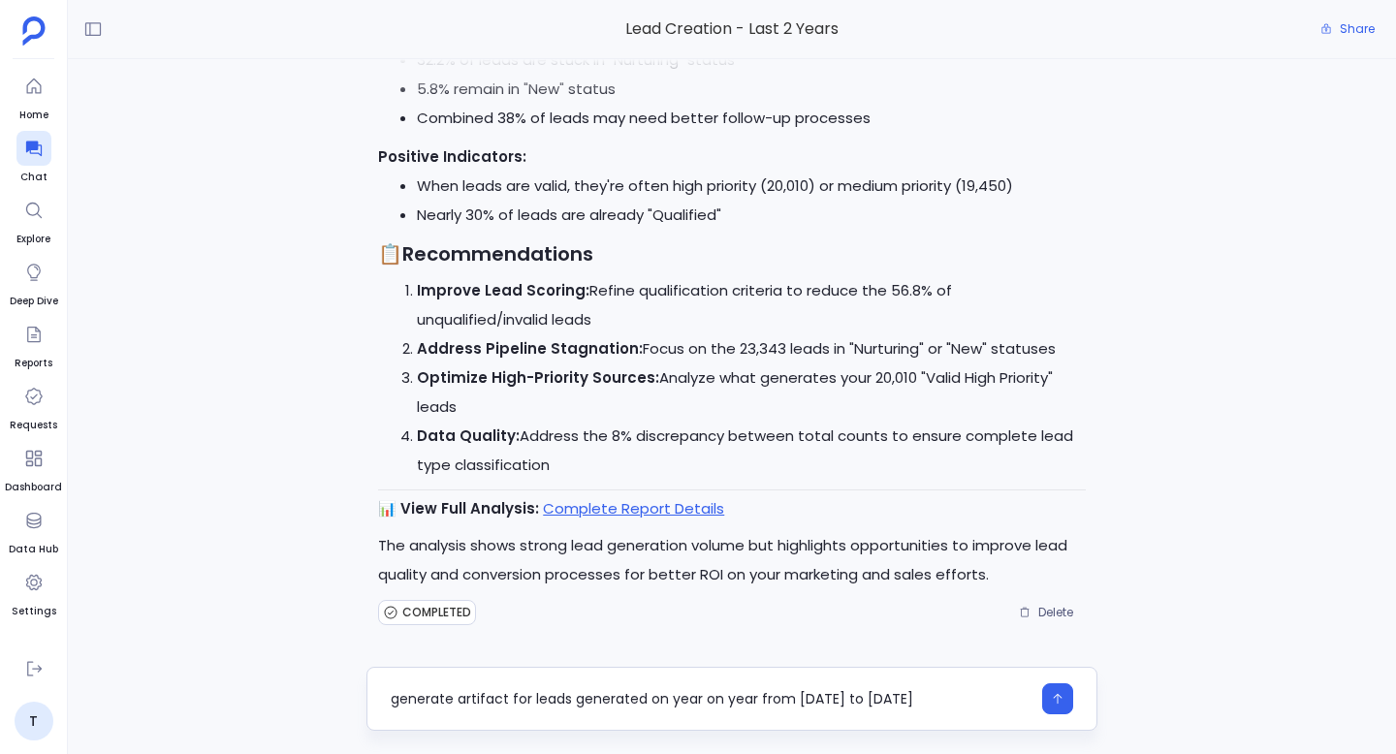
type textarea "generate artifact for leads generated on year on year from [DATE] to [DATE]"
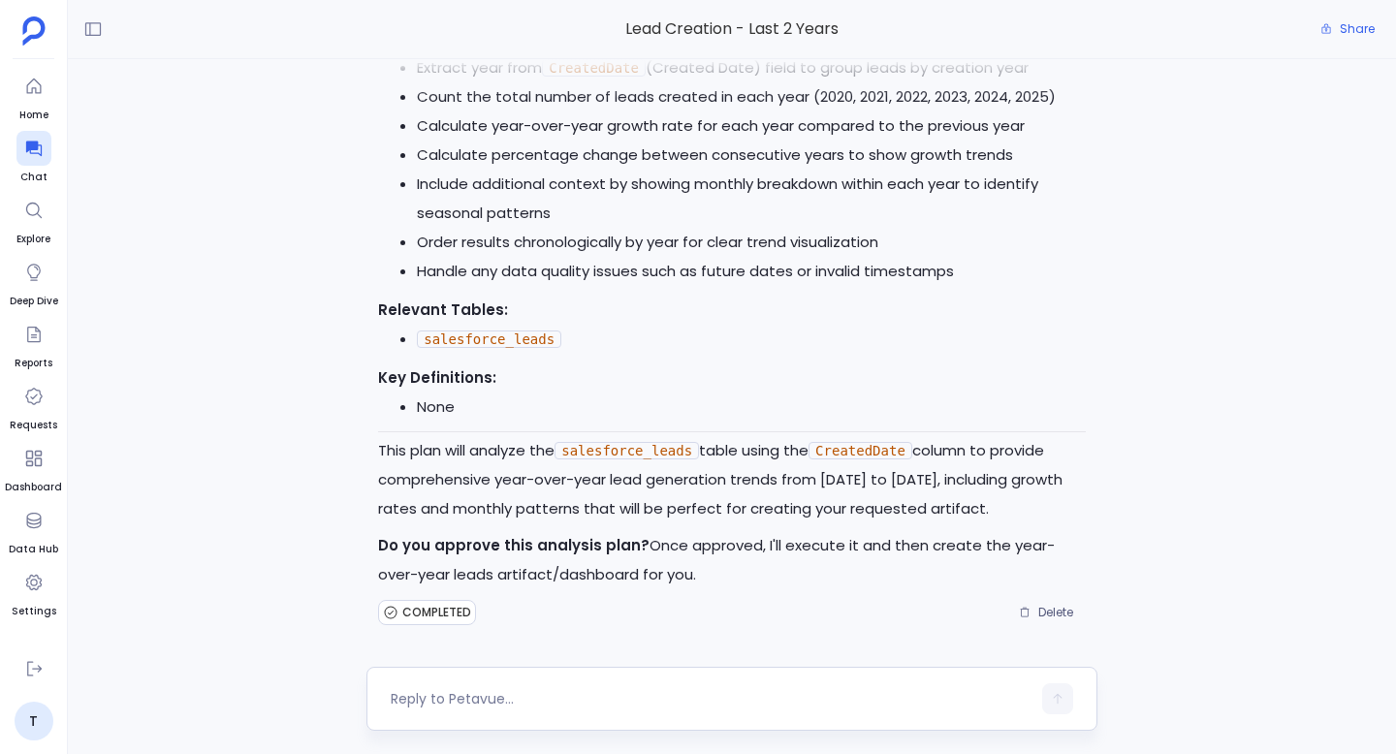
click at [501, 693] on textarea at bounding box center [711, 698] width 640 height 19
type textarea "yes"
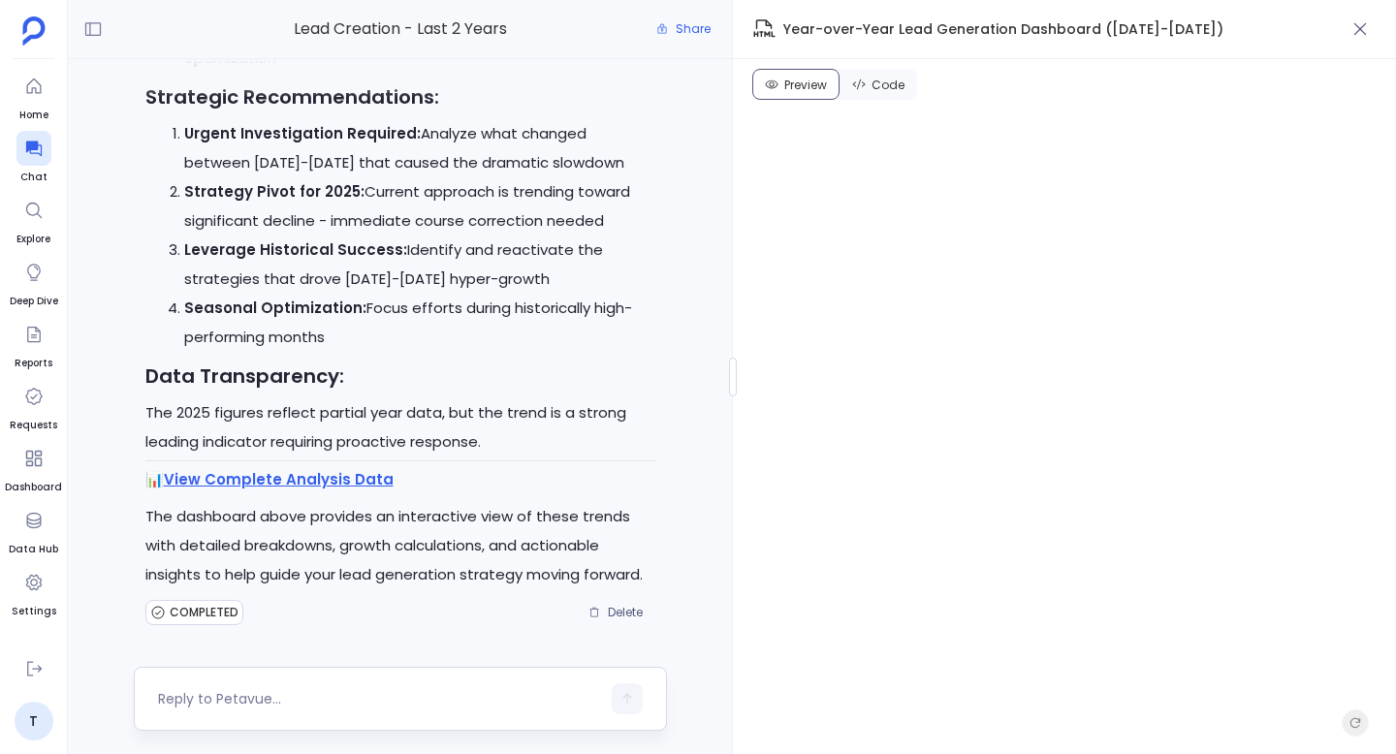
click at [357, 711] on div at bounding box center [379, 698] width 442 height 31
click at [378, 692] on textarea at bounding box center [379, 698] width 442 height 19
type textarea "is data presented in the artifact correct?"
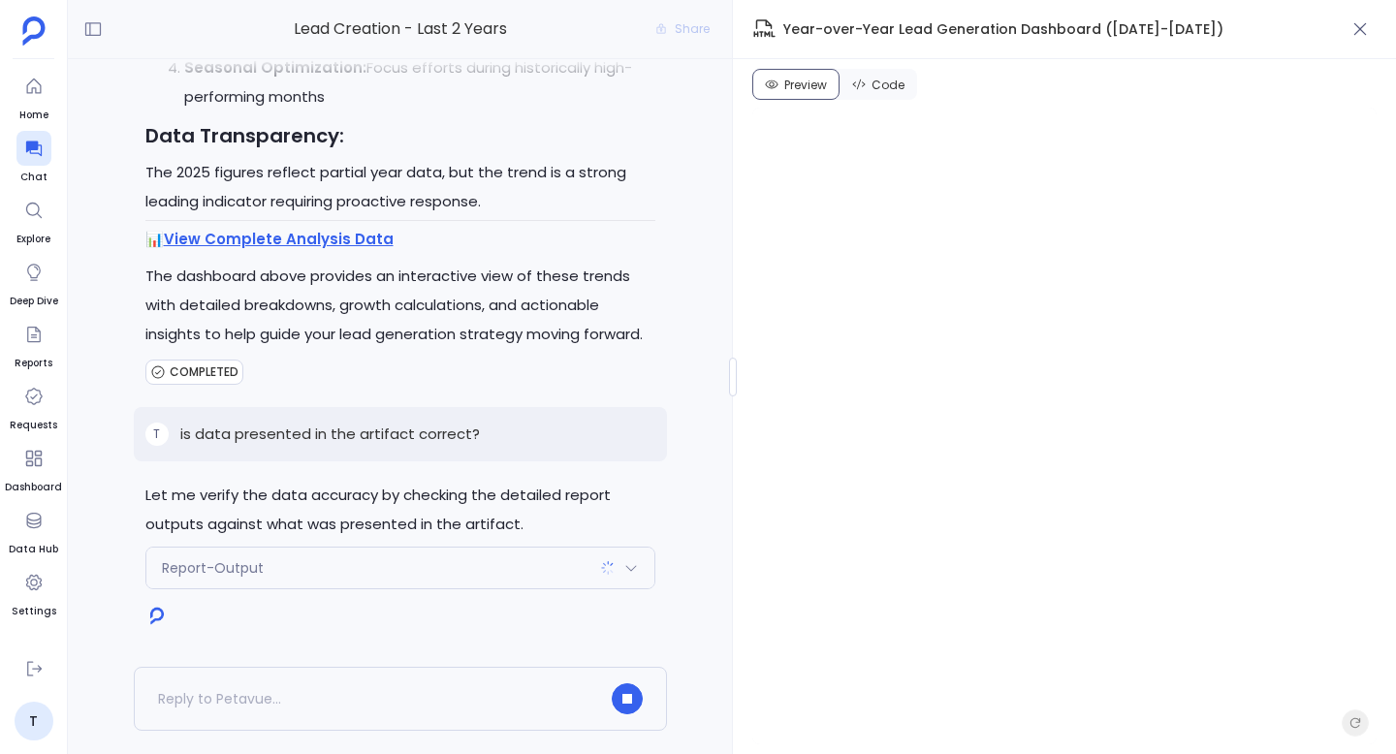
click at [405, 574] on div "Report-Output" at bounding box center [400, 568] width 508 height 41
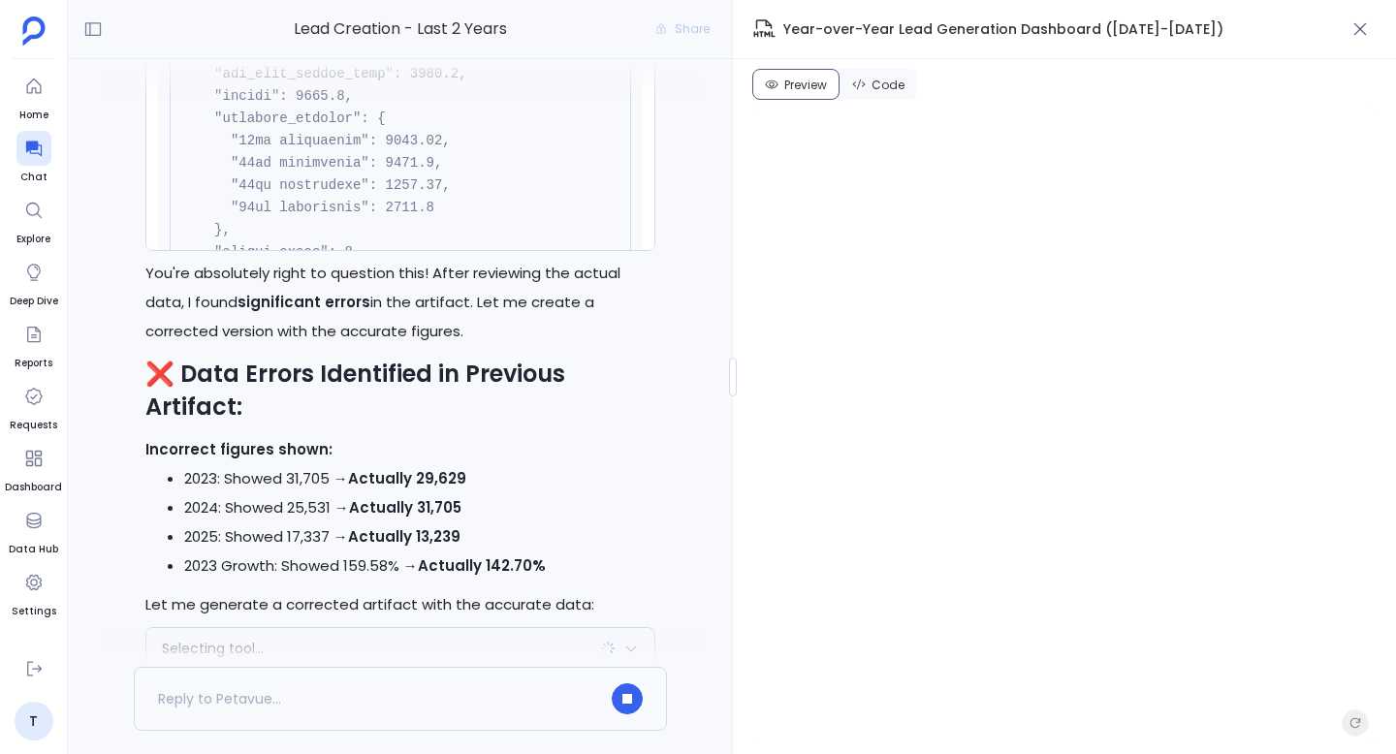
scroll to position [-73, 0]
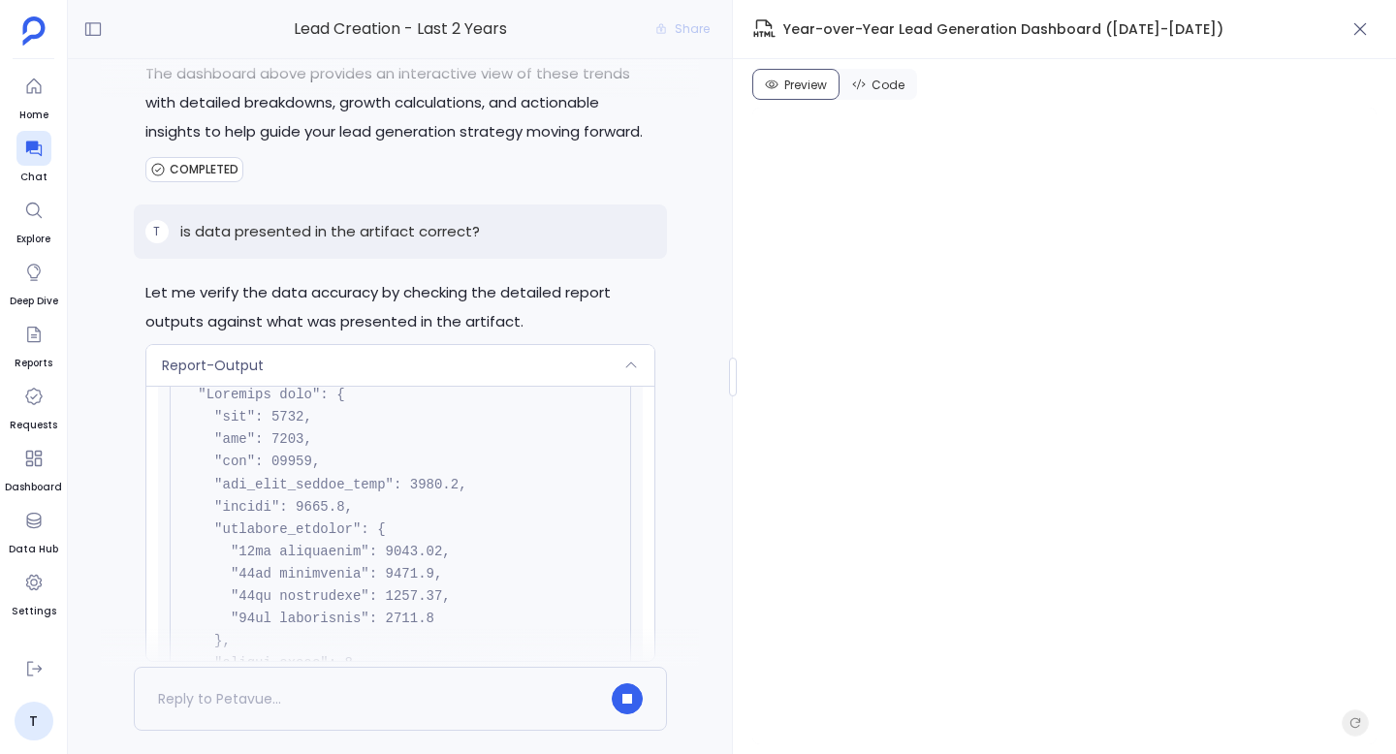
click at [540, 372] on div "Report-Output" at bounding box center [400, 365] width 508 height 41
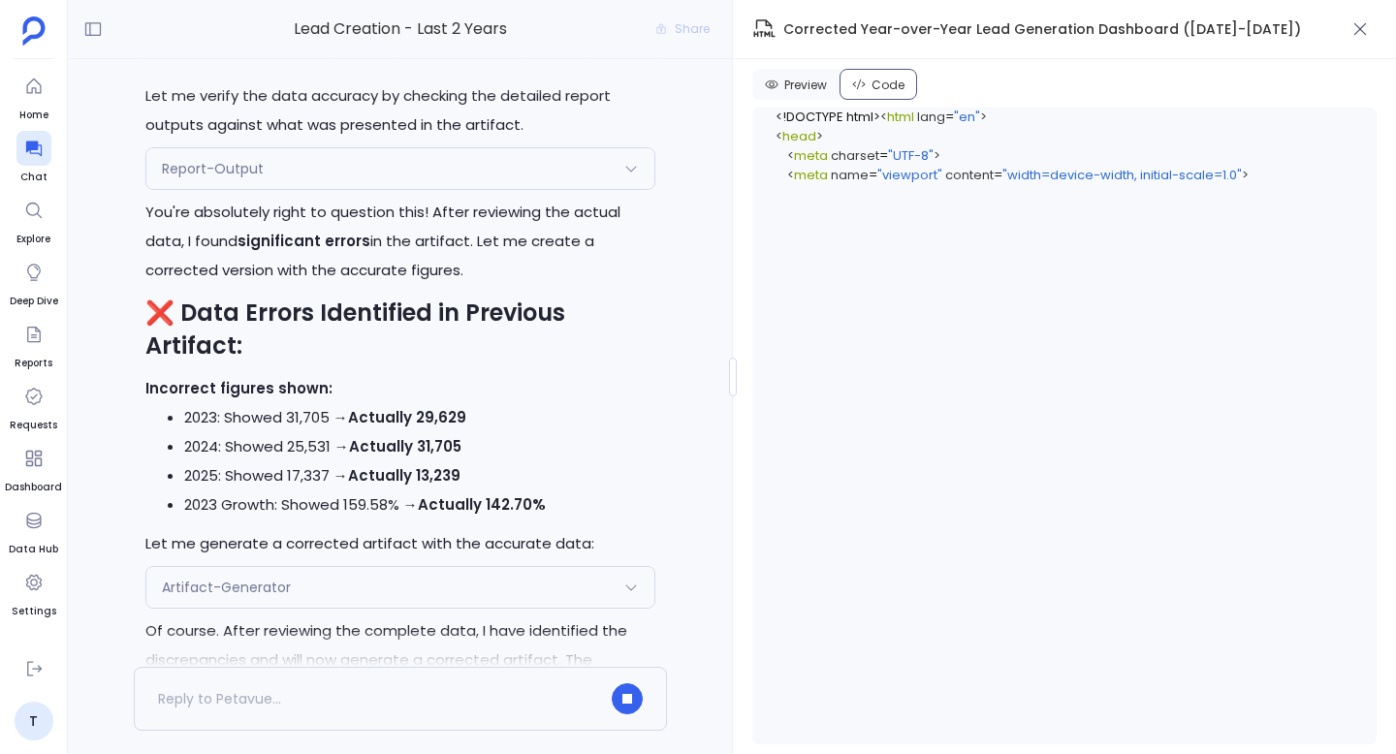
scroll to position [-190, 0]
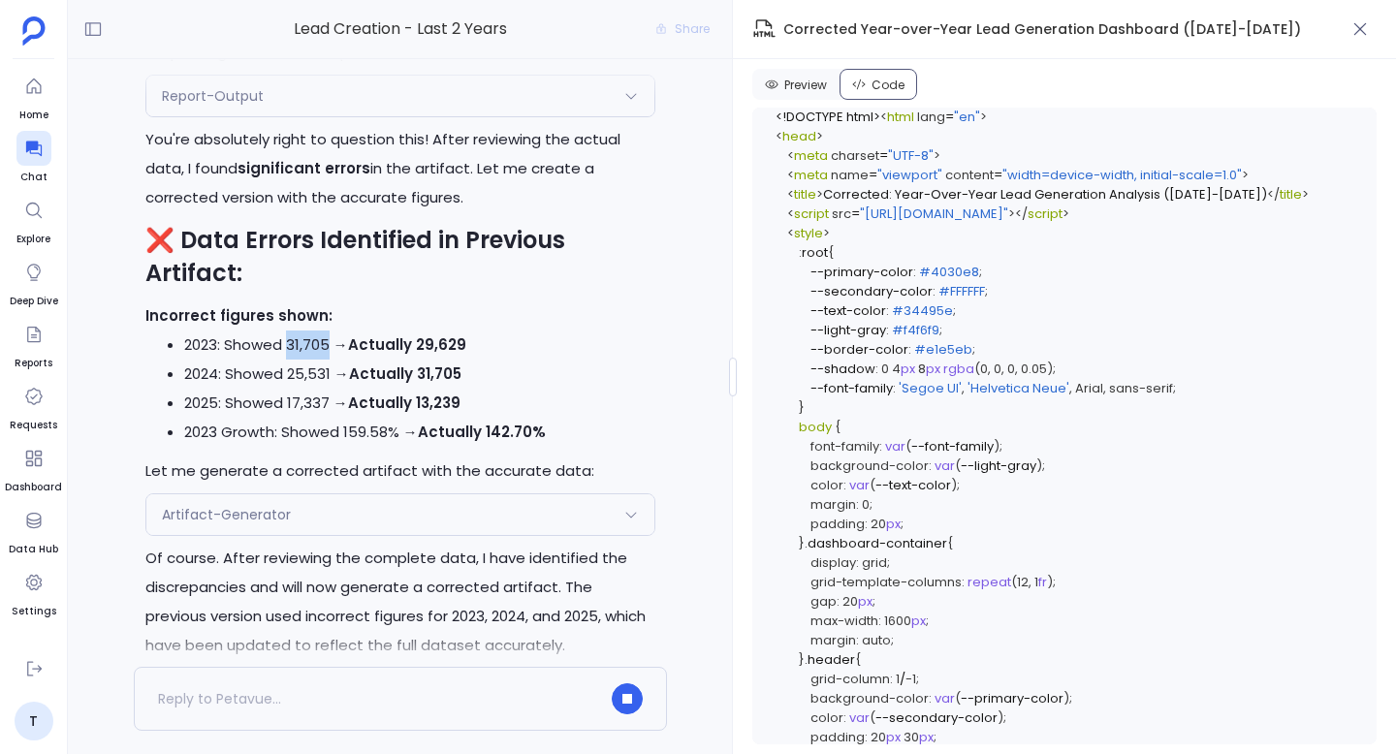
drag, startPoint x: 288, startPoint y: 344, endPoint x: 327, endPoint y: 342, distance: 38.8
click at [327, 342] on li "2023: Showed 31,705 → Actually 29,629" at bounding box center [419, 345] width 471 height 29
copy li "31,705"
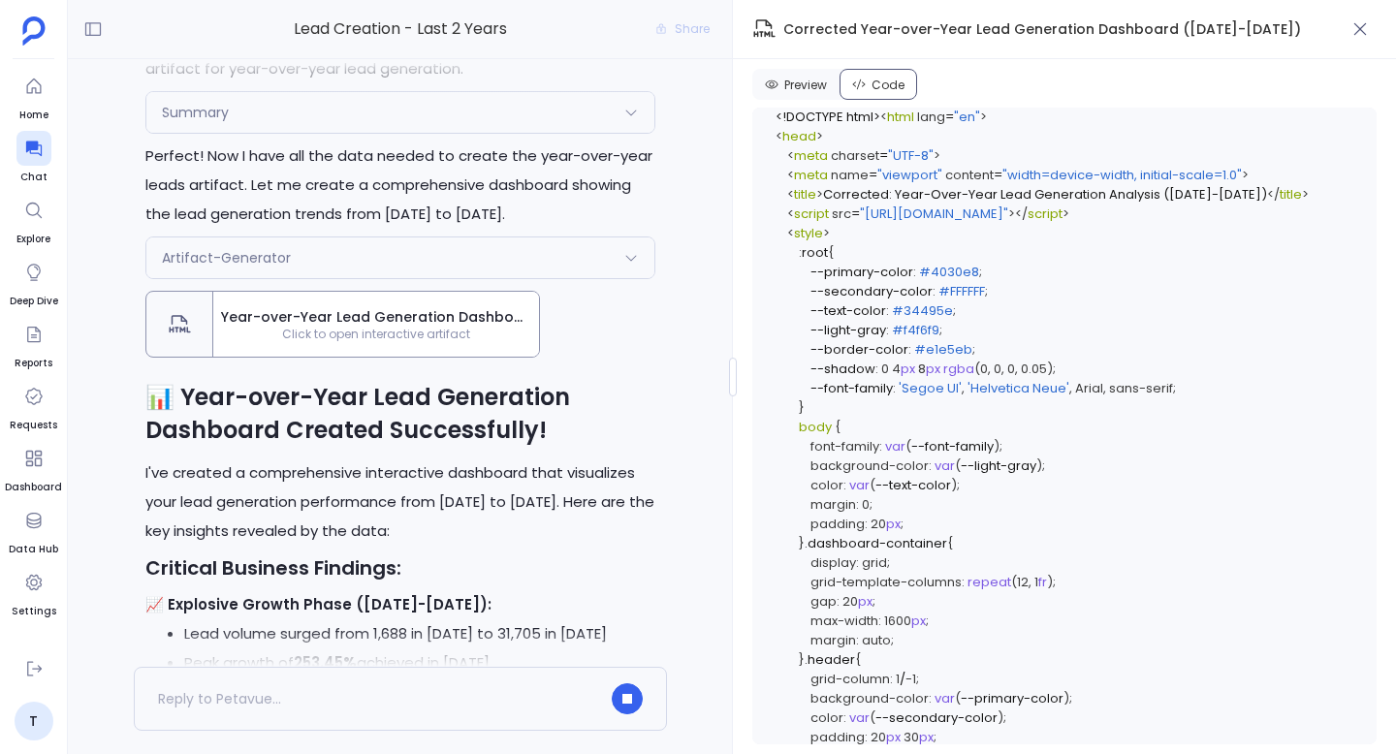
scroll to position [-1964, 0]
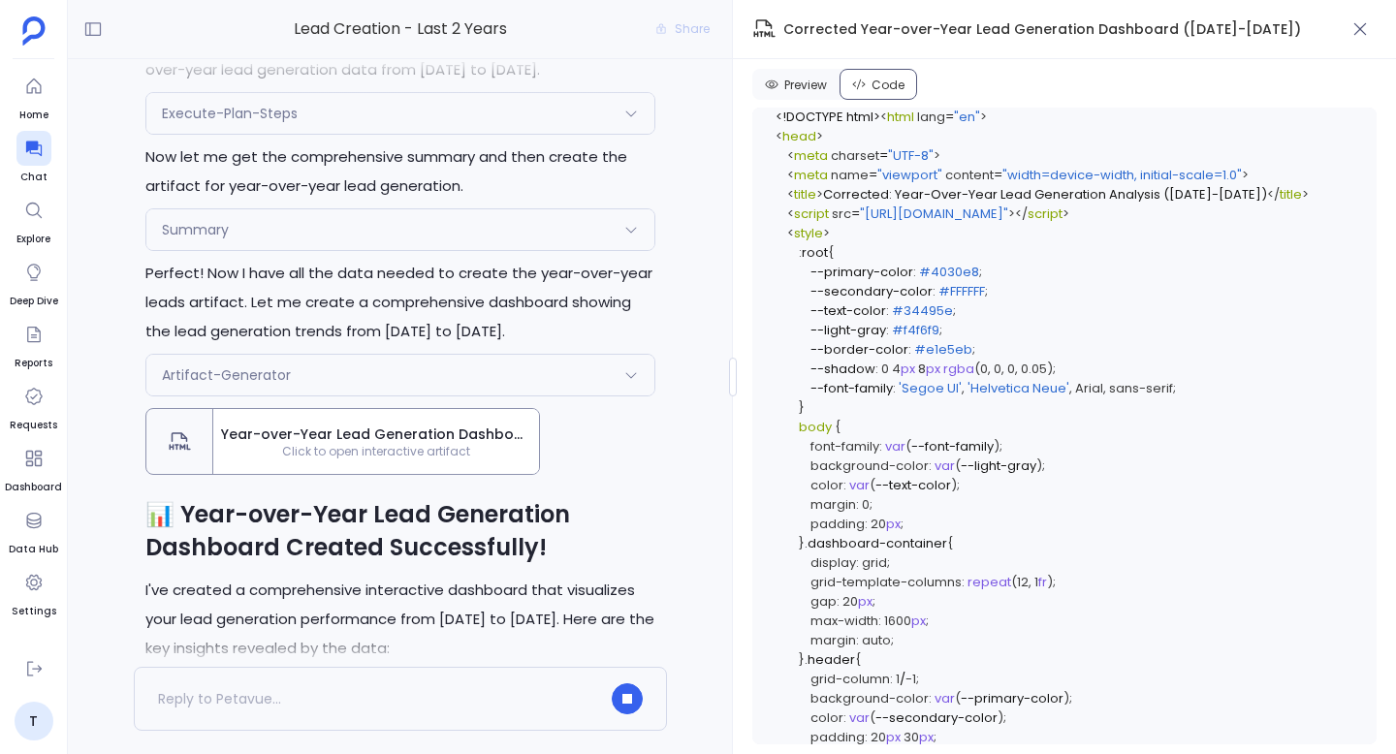
click at [325, 380] on div "Artifact-Generator" at bounding box center [400, 375] width 508 height 41
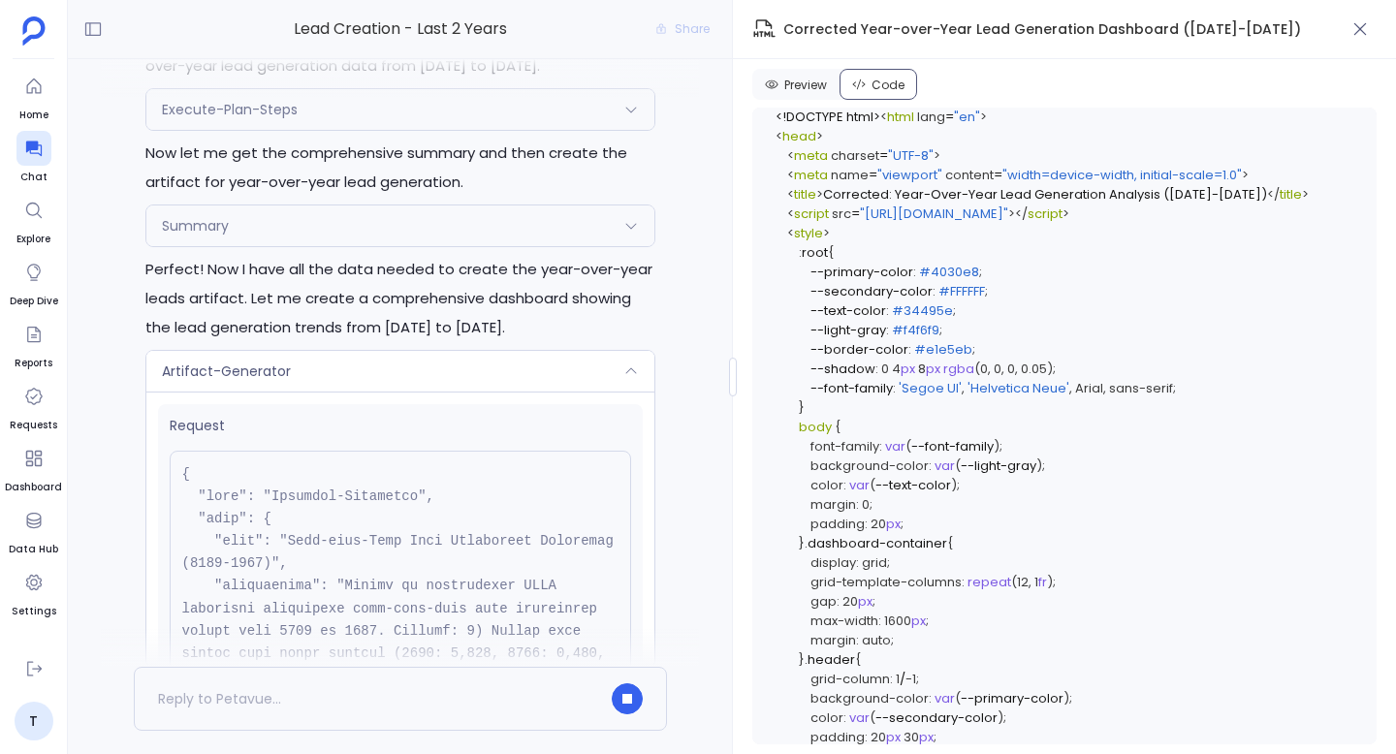
scroll to position [-2239, 0]
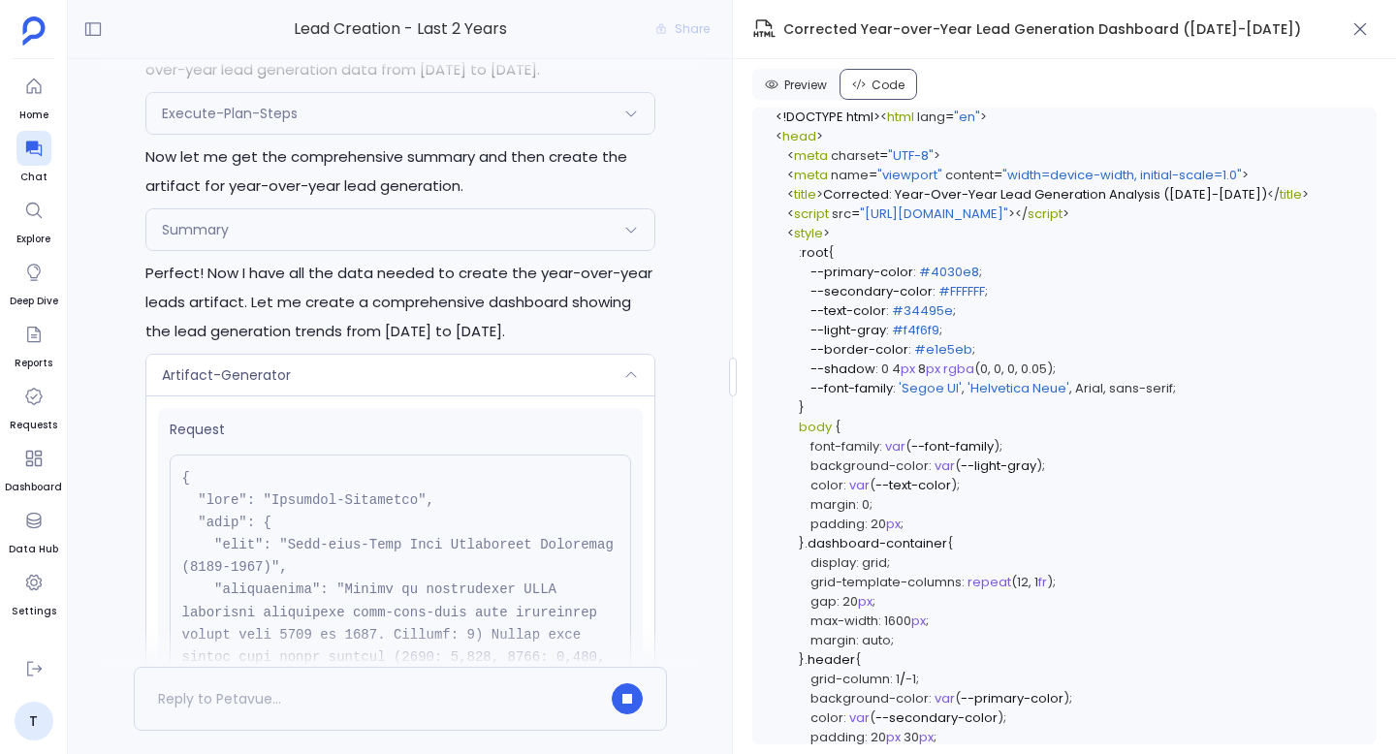
click at [307, 226] on div "Summary" at bounding box center [400, 229] width 508 height 41
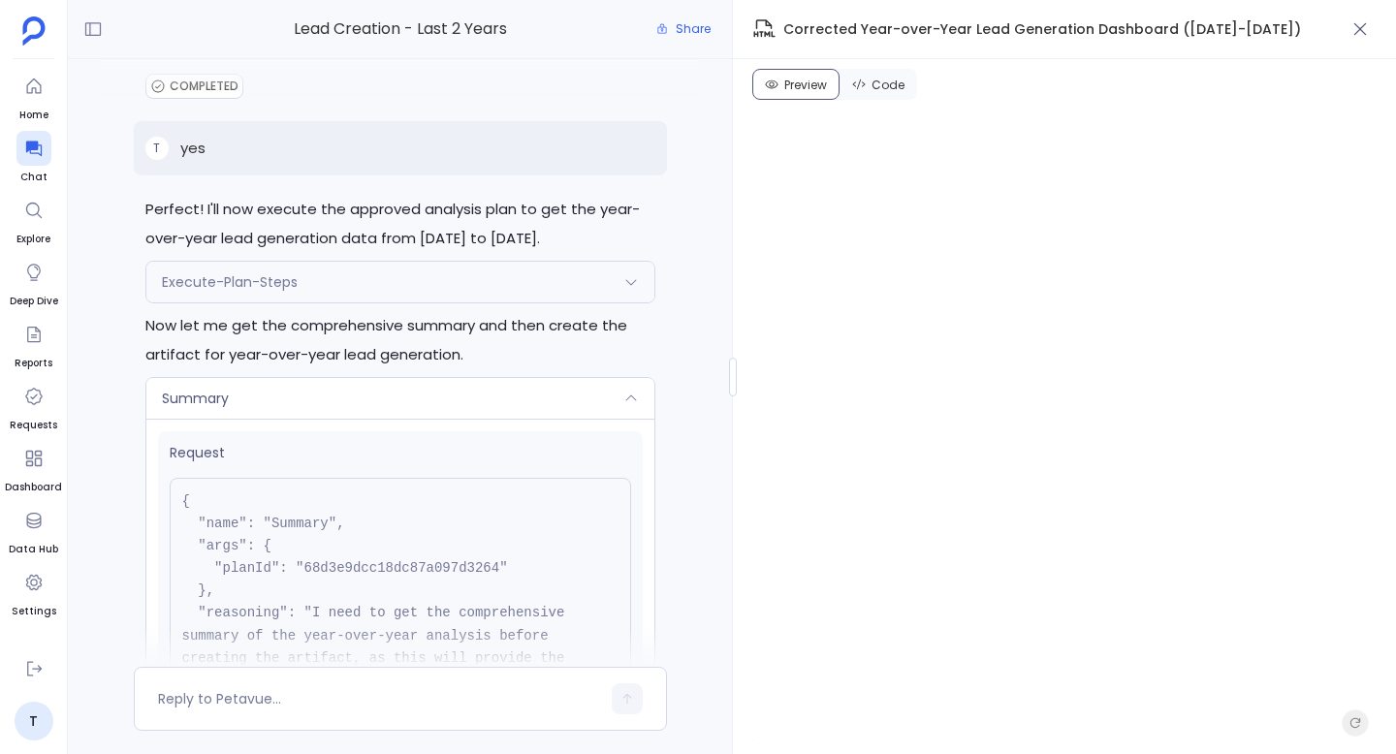
scroll to position [-3464, 0]
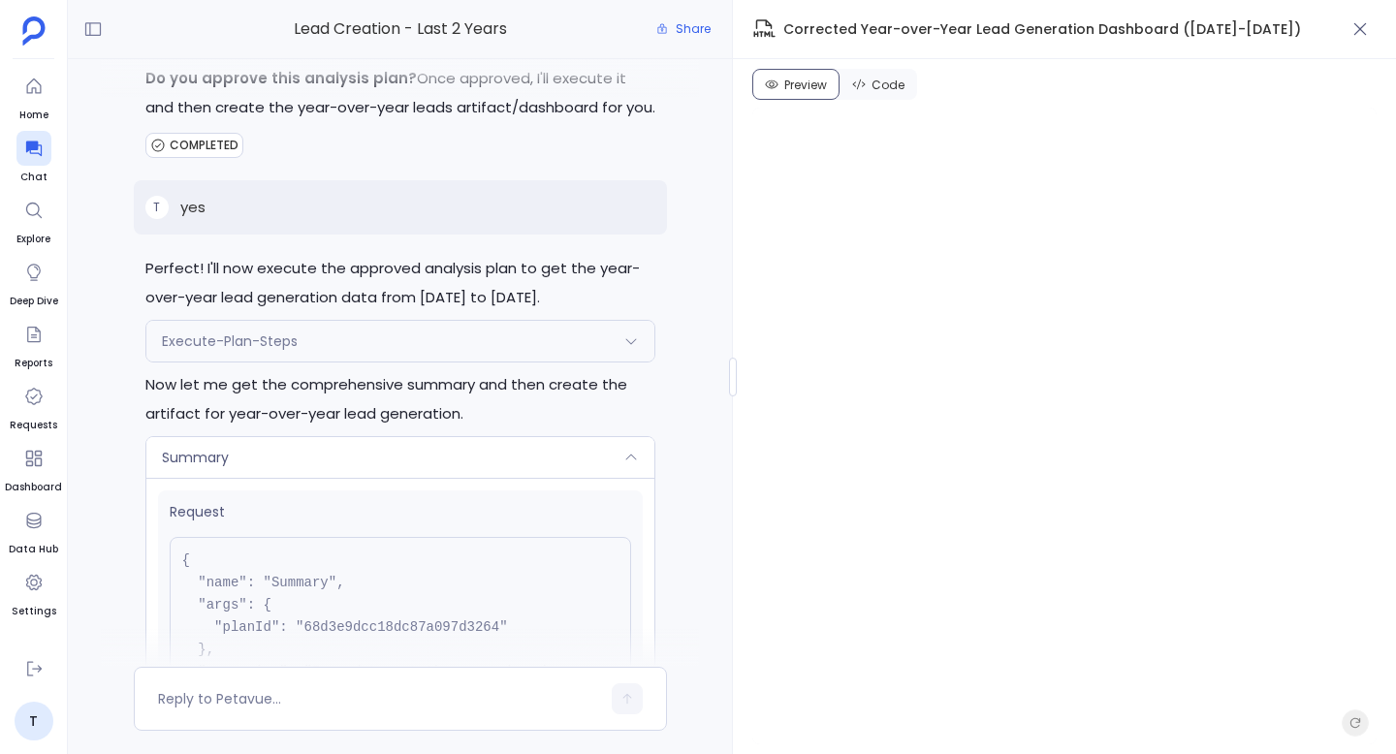
click at [427, 362] on div "Execute-Plan-Steps" at bounding box center [400, 341] width 508 height 41
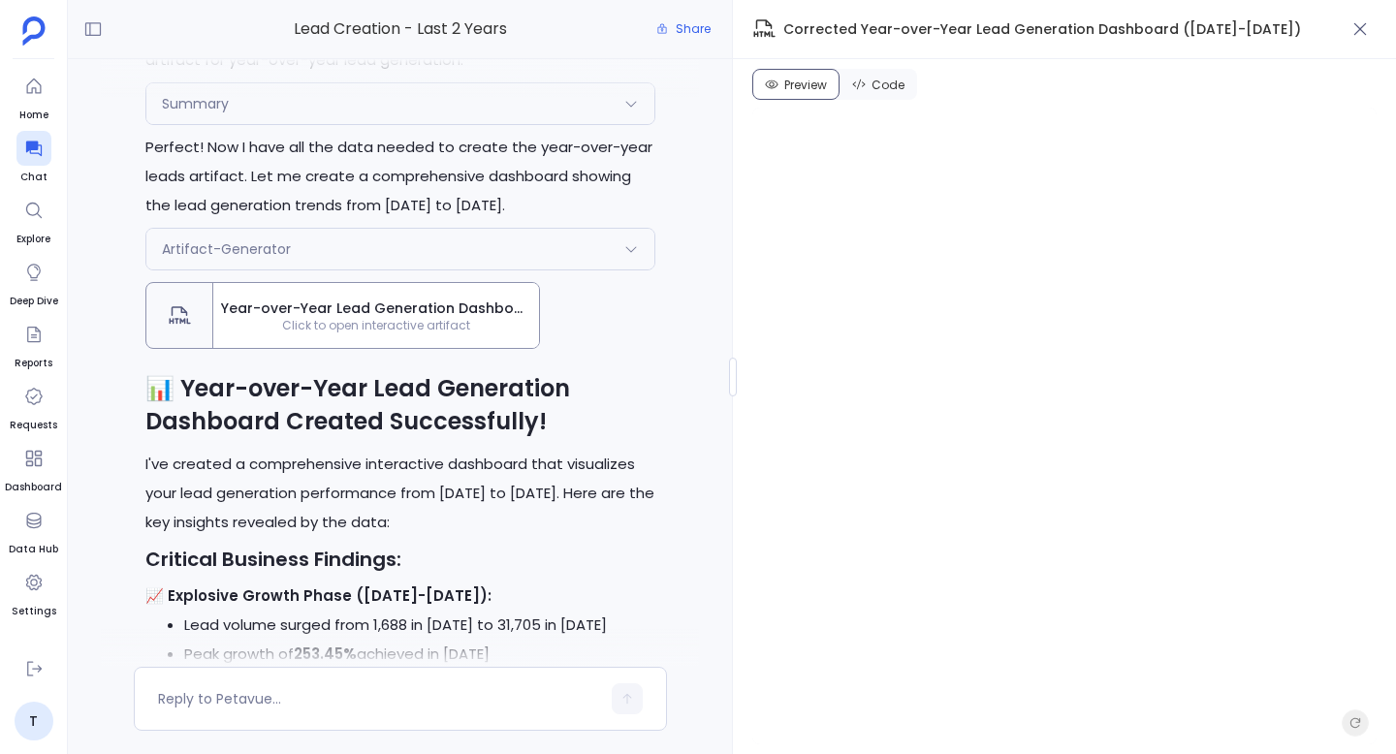
scroll to position [-2842, 0]
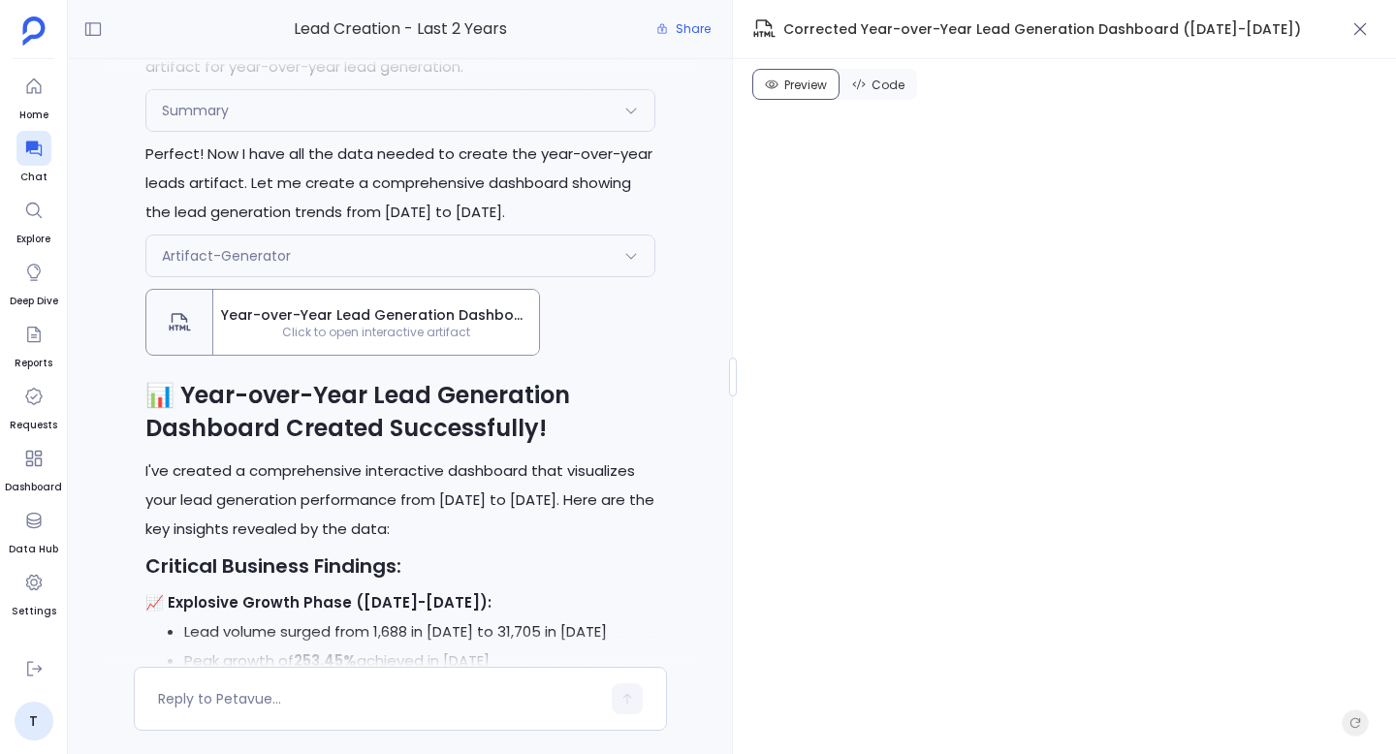
click at [474, 276] on div "Artifact-Generator" at bounding box center [400, 256] width 508 height 41
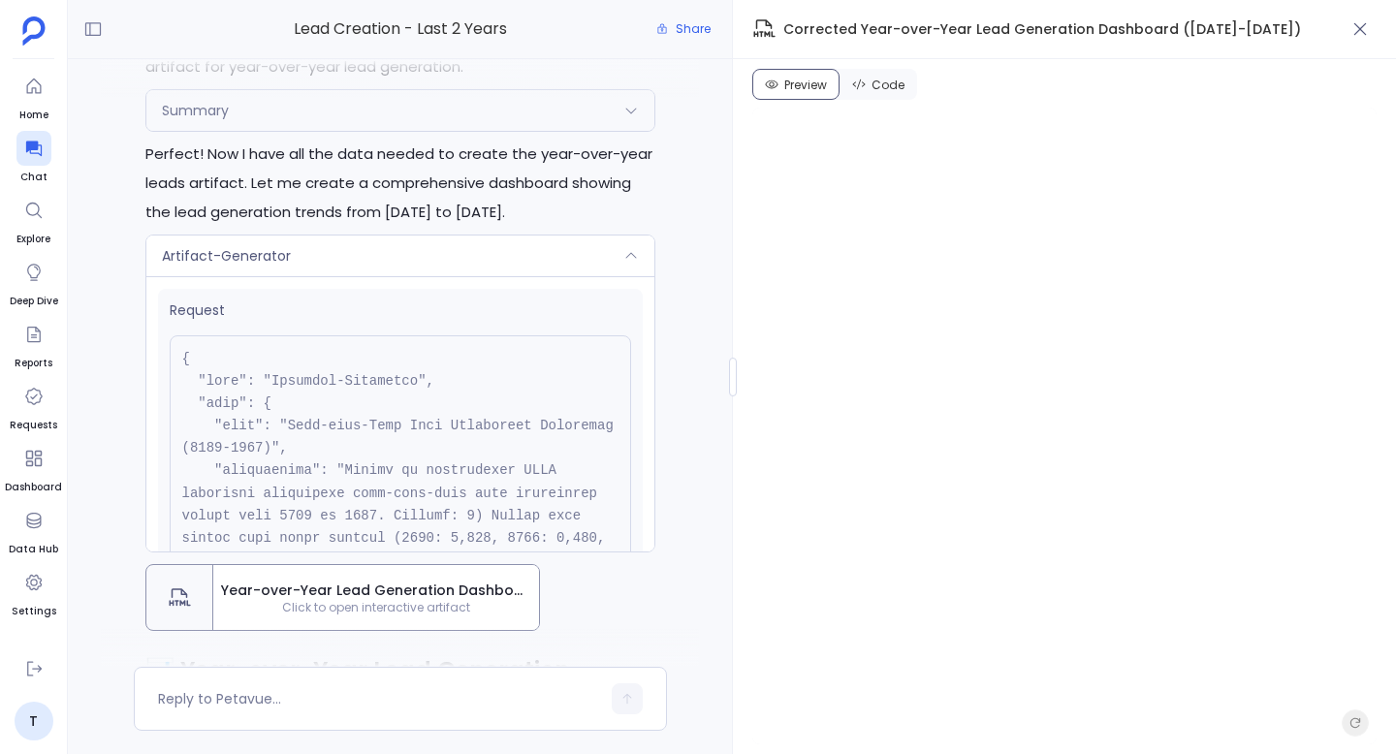
click at [474, 276] on div "Artifact-Generator" at bounding box center [400, 256] width 508 height 41
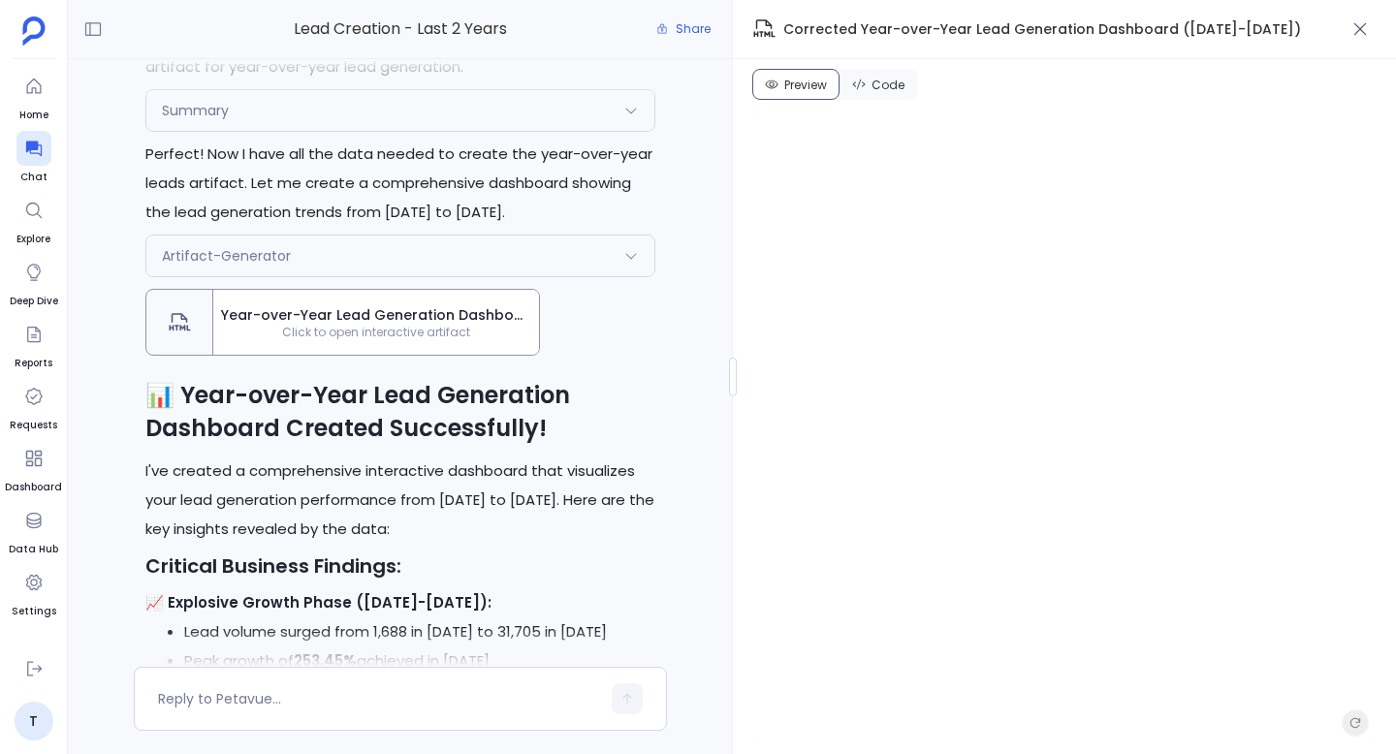
click at [459, 131] on div "Summary" at bounding box center [400, 110] width 508 height 41
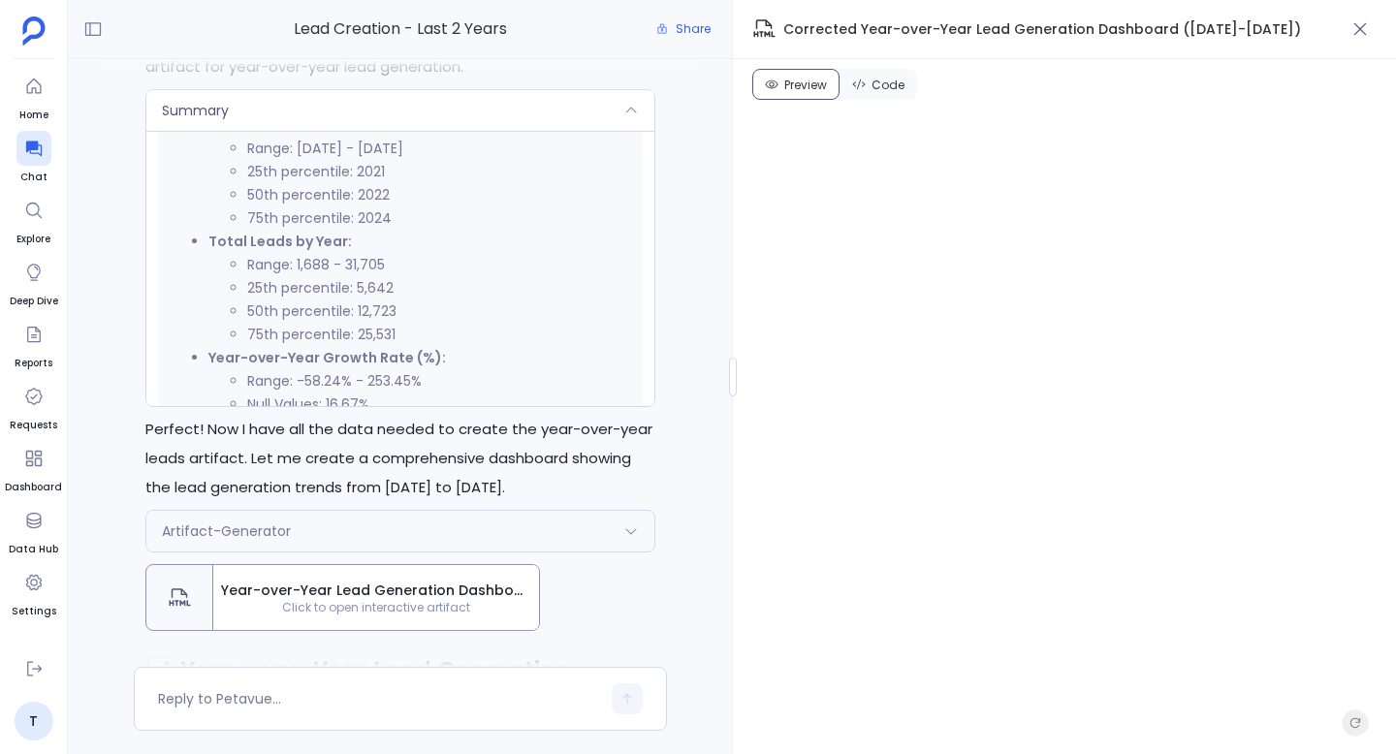
scroll to position [497, 0]
